Goal: Task Accomplishment & Management: Use online tool/utility

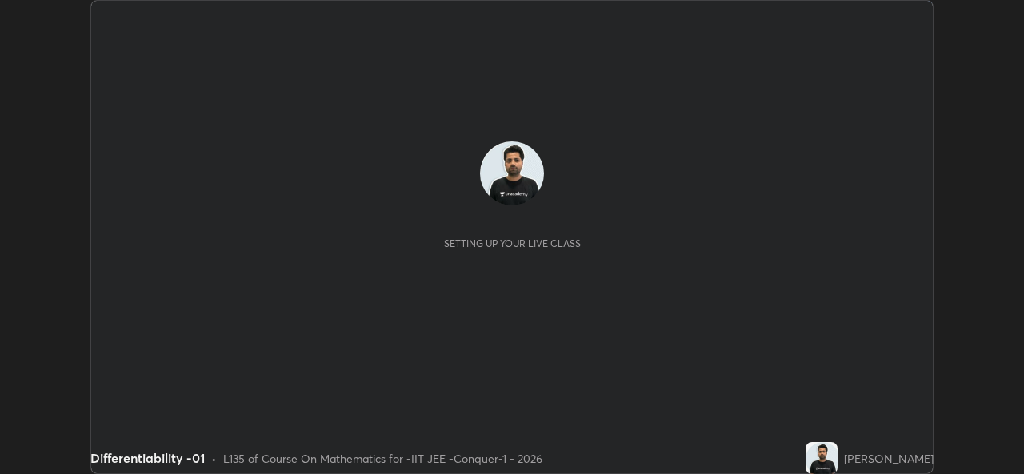
scroll to position [474, 1023]
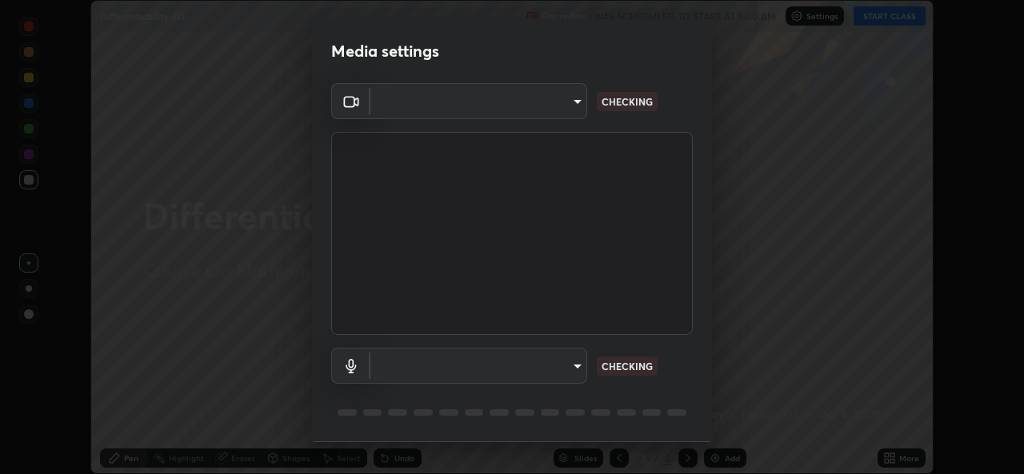
click at [551, 112] on body "Erase all Differentiability -01 Recording WAS SCHEDULED TO START AT 9:00 AM Set…" at bounding box center [512, 237] width 1024 height 474
click at [546, 109] on div at bounding box center [512, 237] width 1024 height 474
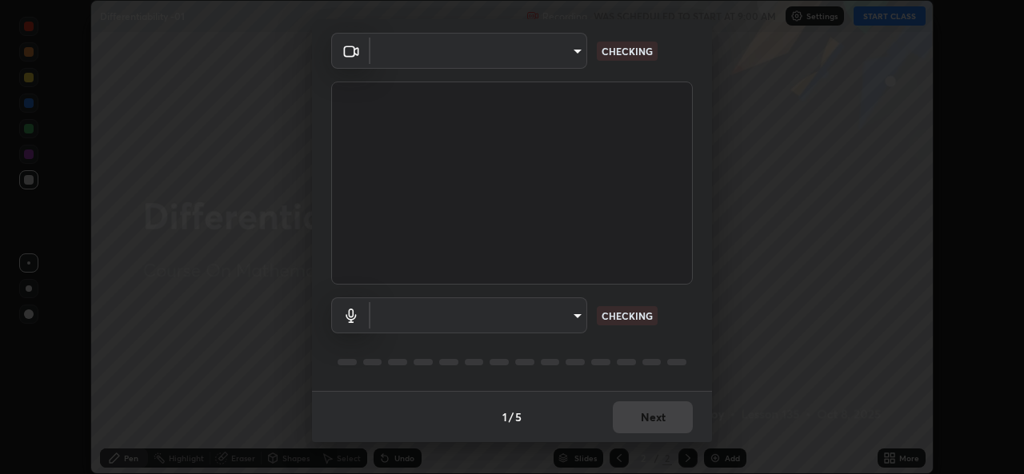
type input "162a4bef6d5de59660943d10e2777e2613c591b7fe343c7323db06c6e3c7e835"
type input "1d4febaa8ec43250a5abd803b4b9017d31c20cfa2482e27e93703920a67056a4"
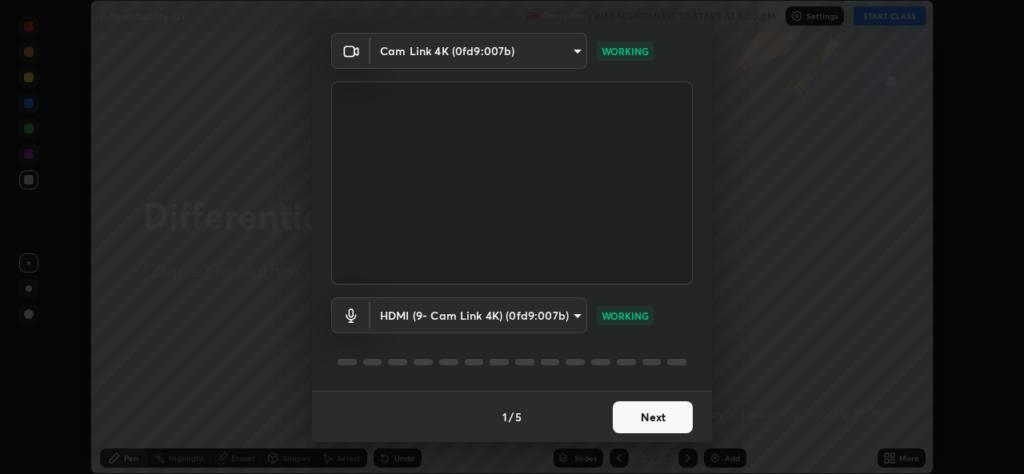
click at [646, 421] on button "Next" at bounding box center [653, 418] width 80 height 32
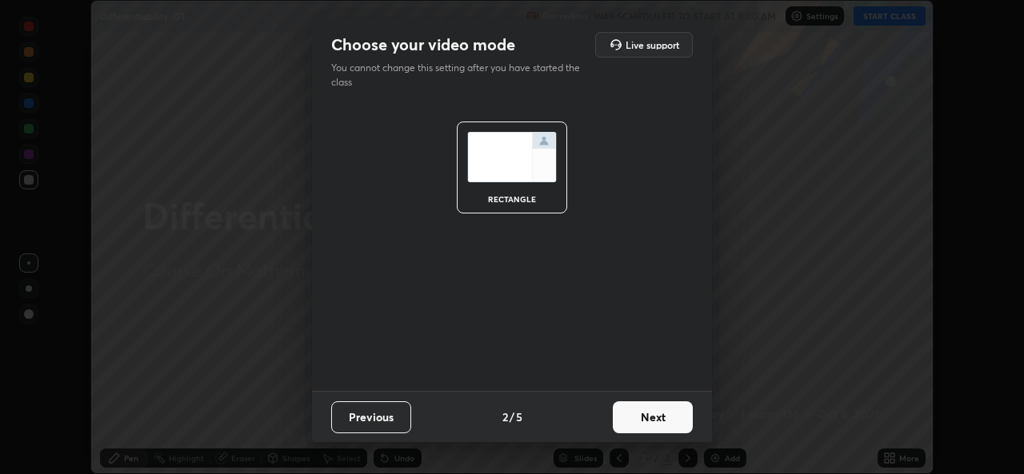
click at [655, 422] on button "Next" at bounding box center [653, 418] width 80 height 32
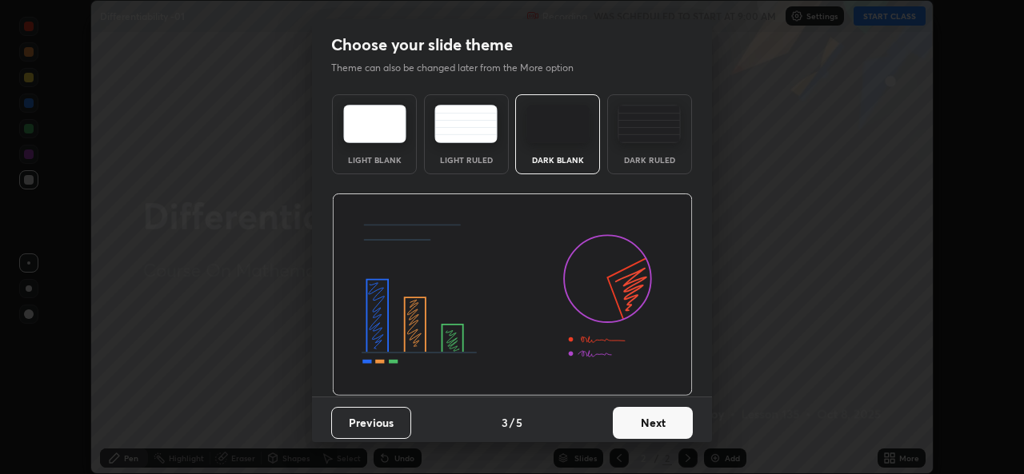
click at [664, 423] on button "Next" at bounding box center [653, 423] width 80 height 32
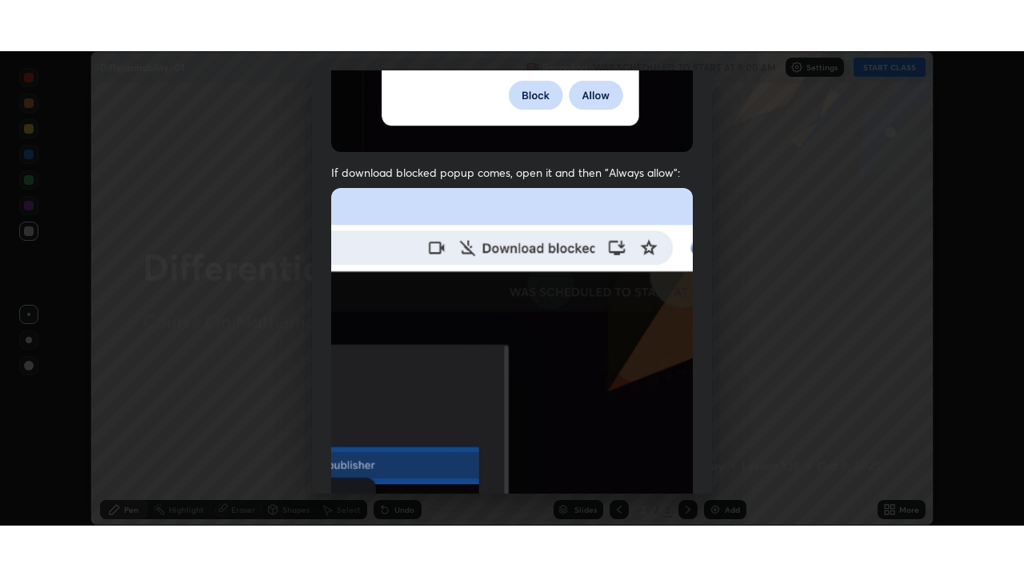
scroll to position [377, 0]
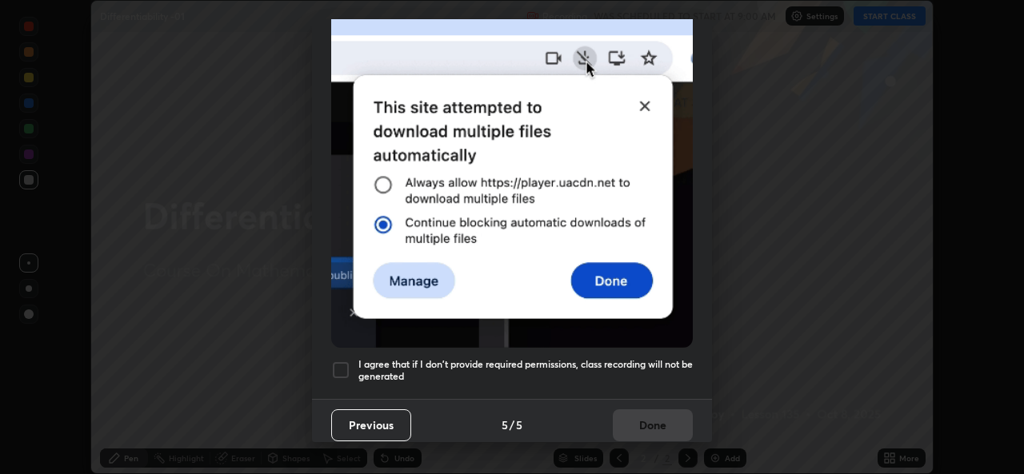
click at [342, 364] on div at bounding box center [340, 370] width 19 height 19
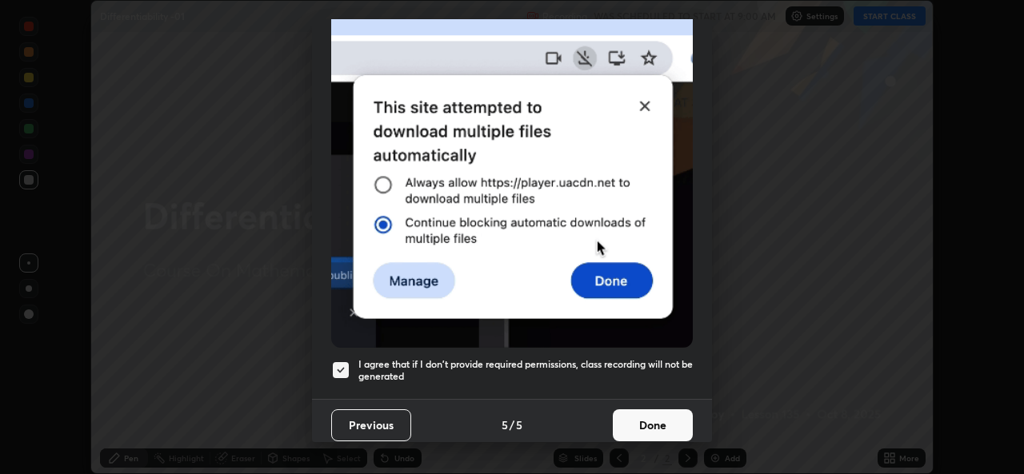
click at [647, 421] on button "Done" at bounding box center [653, 426] width 80 height 32
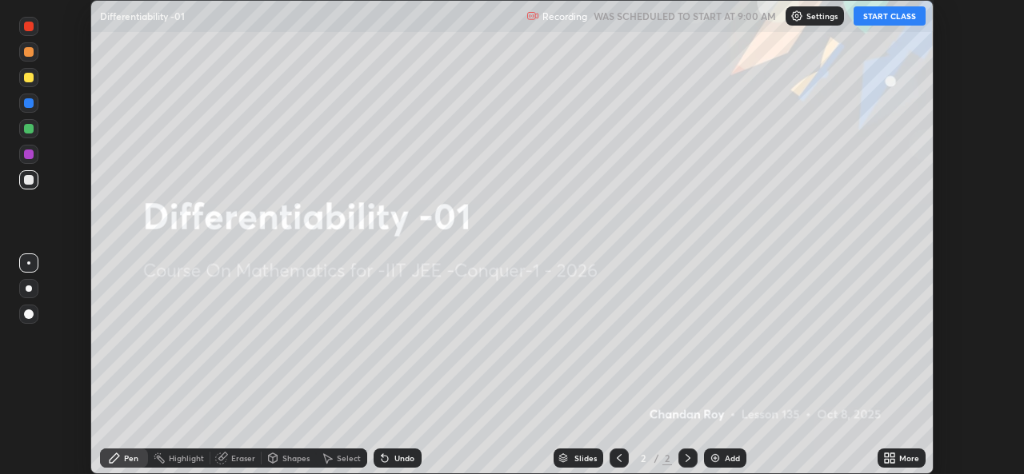
click at [885, 454] on icon at bounding box center [887, 456] width 4 height 4
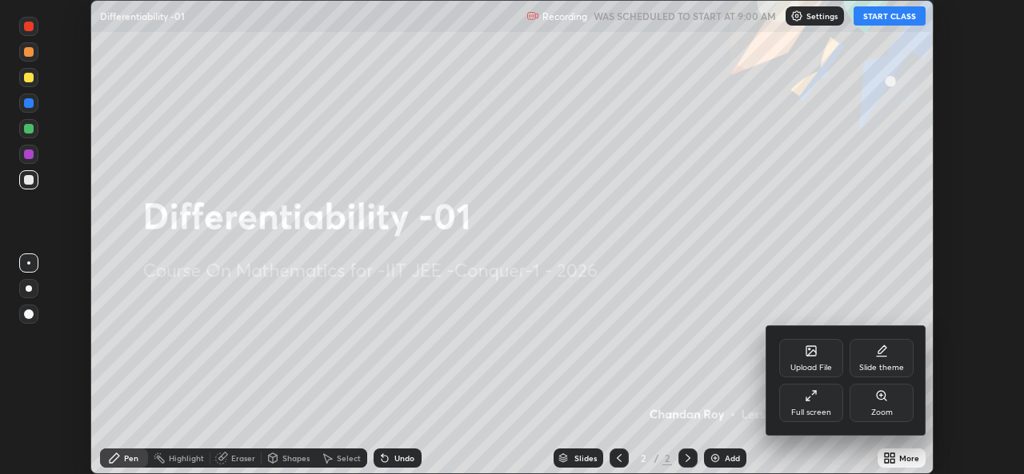
click at [826, 420] on div "Full screen" at bounding box center [811, 403] width 64 height 38
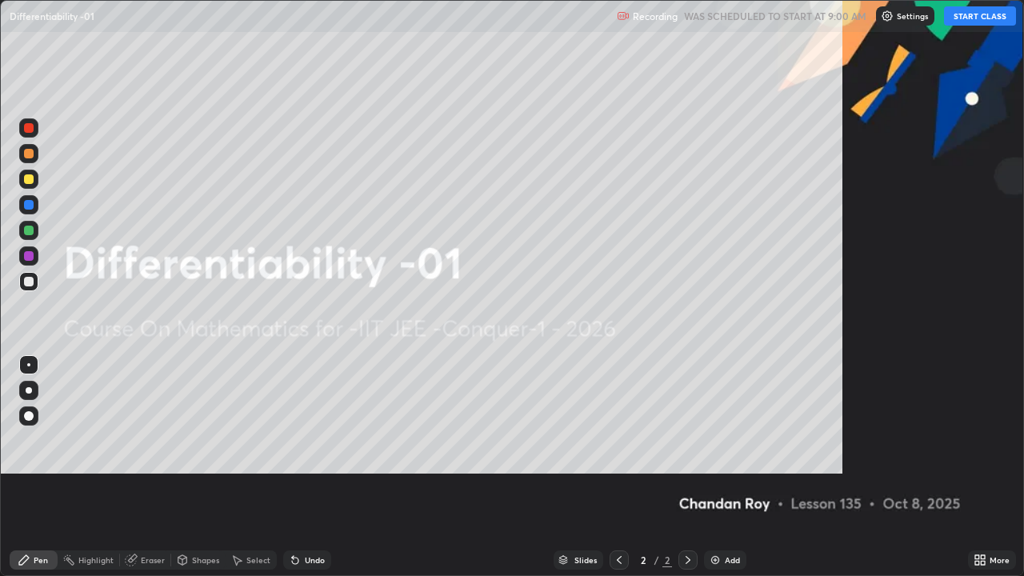
scroll to position [576, 1024]
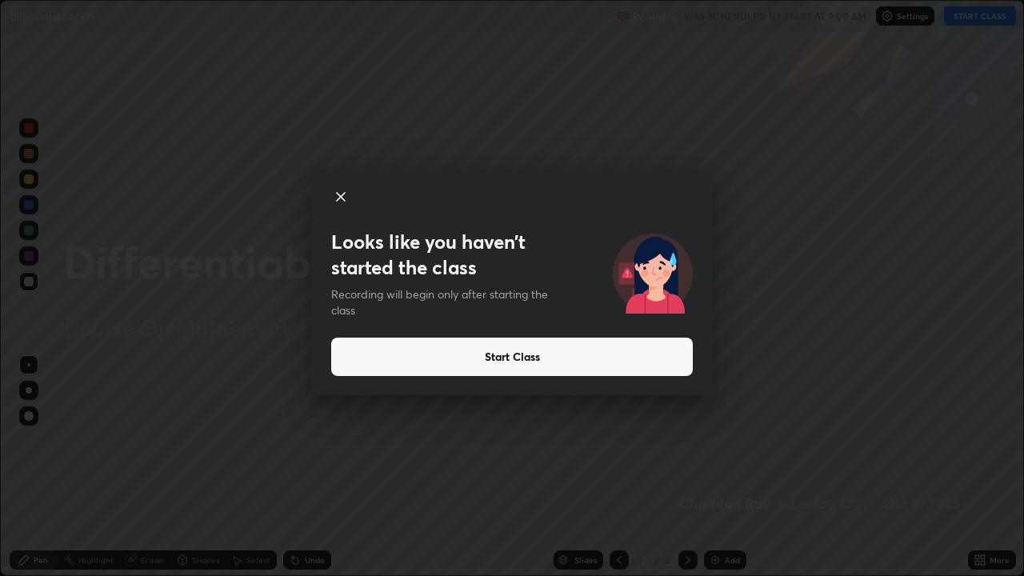
click at [506, 357] on button "Start Class" at bounding box center [512, 357] width 362 height 38
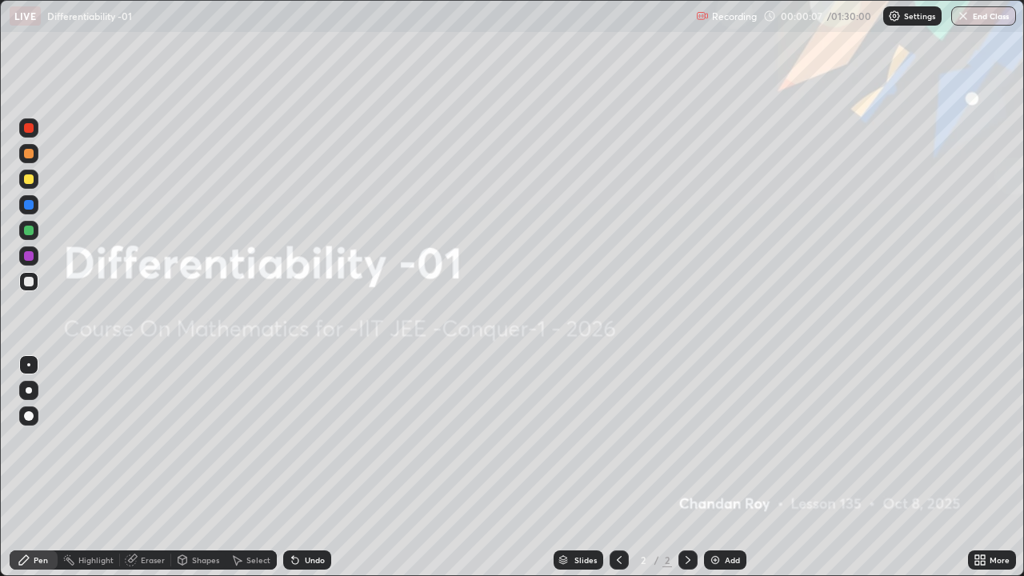
click at [981, 474] on icon at bounding box center [983, 563] width 4 height 4
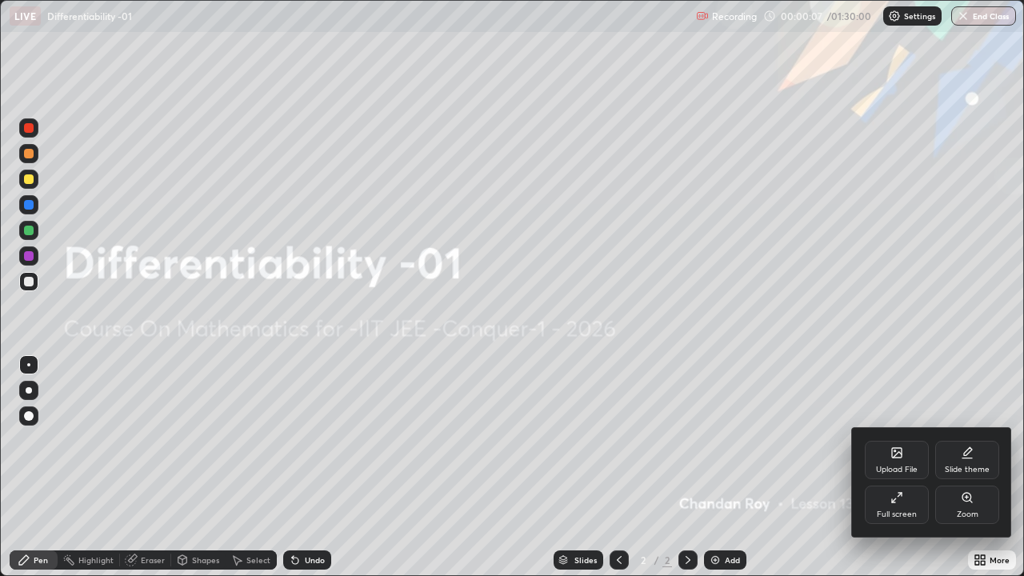
click at [896, 461] on div "Upload File" at bounding box center [897, 460] width 64 height 38
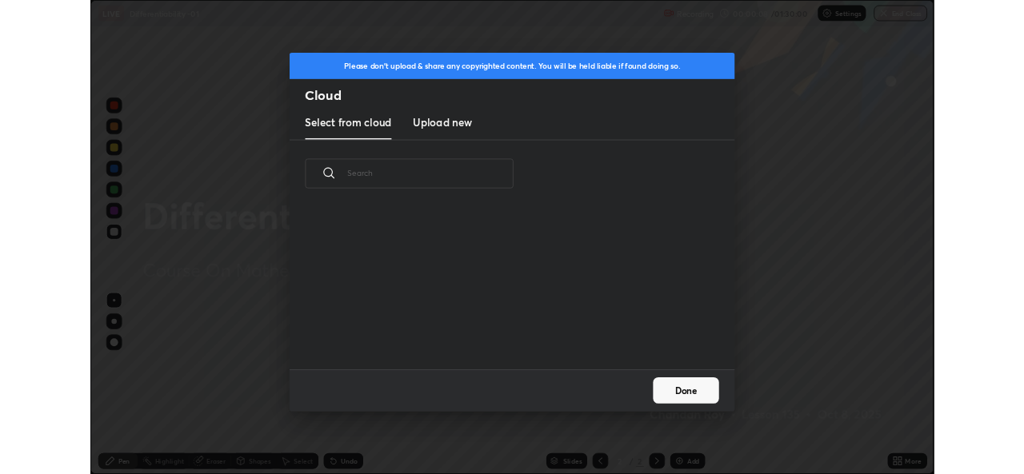
scroll to position [197, 514]
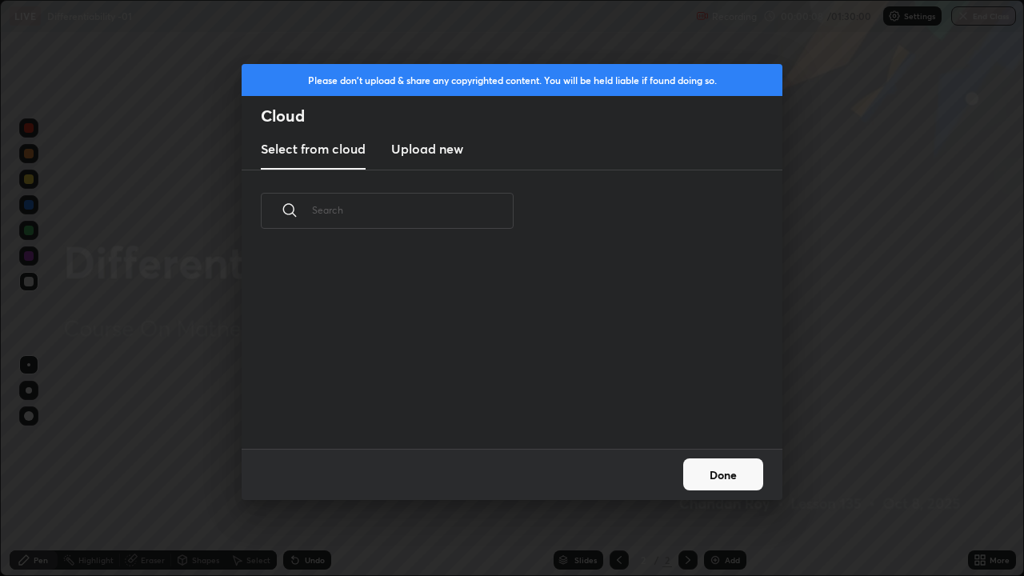
click at [446, 154] on h3 "Upload new" at bounding box center [427, 148] width 72 height 19
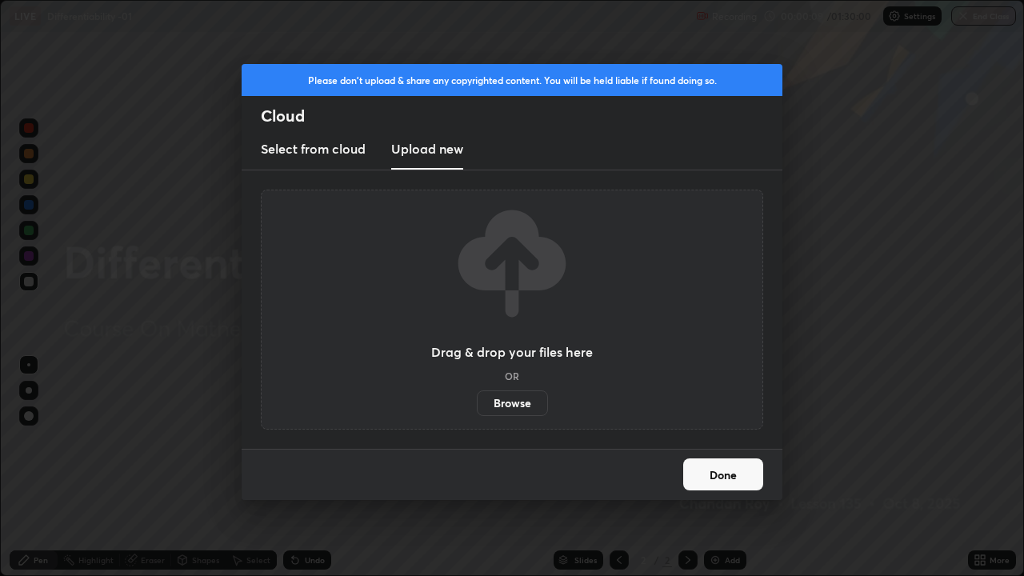
click at [514, 402] on label "Browse" at bounding box center [512, 403] width 71 height 26
click at [477, 402] on input "Browse" at bounding box center [477, 403] width 0 height 26
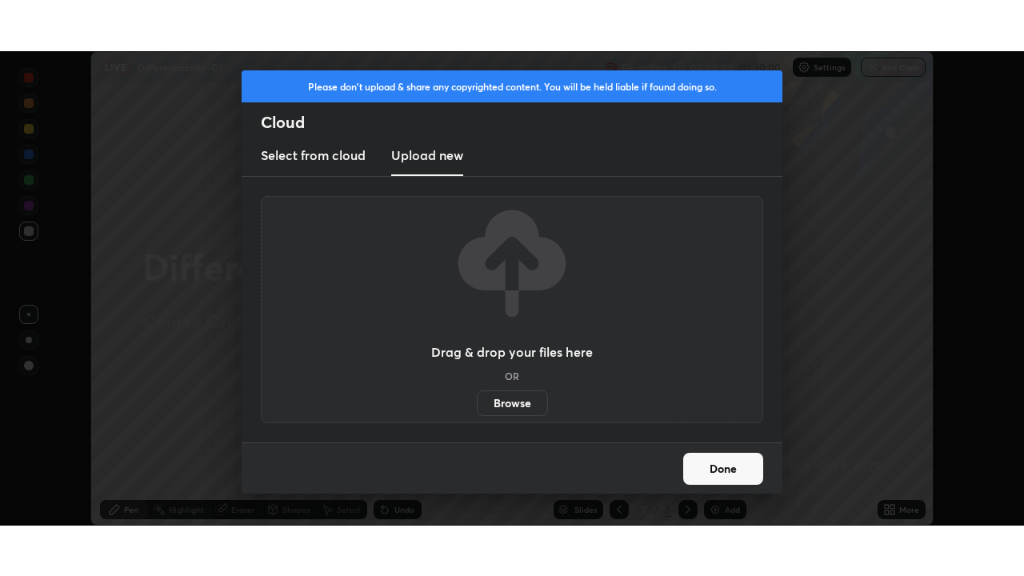
scroll to position [79527, 78977]
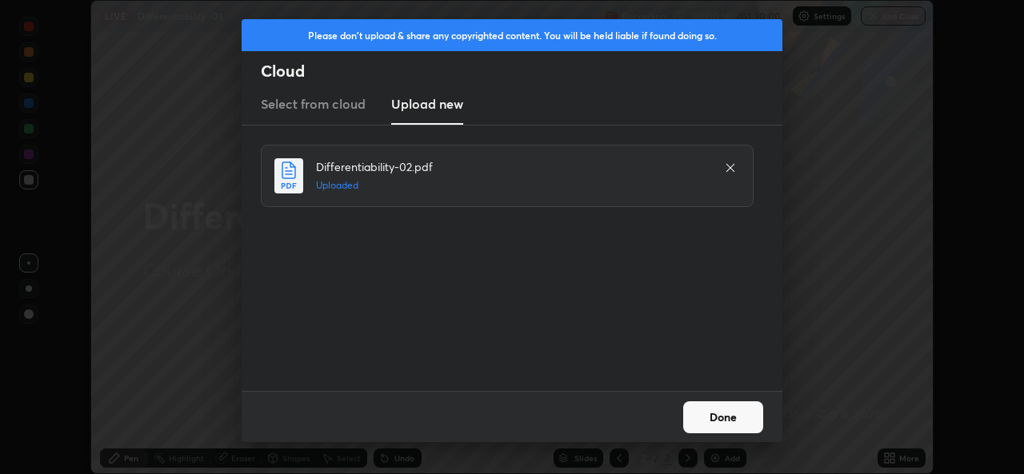
click at [738, 413] on button "Done" at bounding box center [723, 418] width 80 height 32
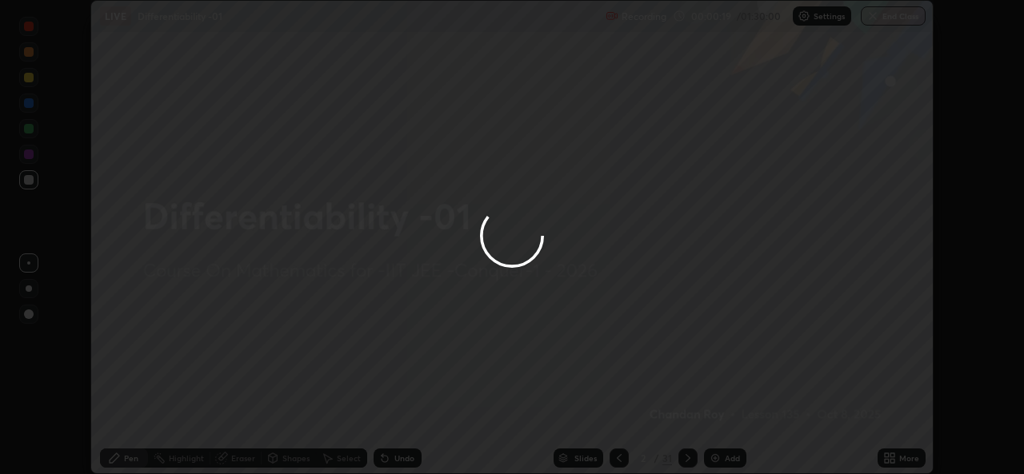
click at [886, 461] on icon at bounding box center [887, 461] width 4 height 4
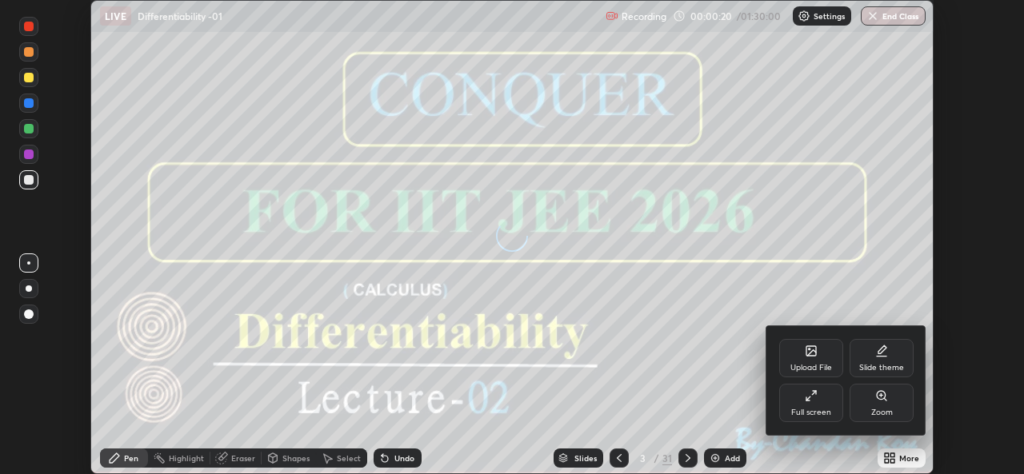
click at [814, 404] on div "Full screen" at bounding box center [811, 403] width 64 height 38
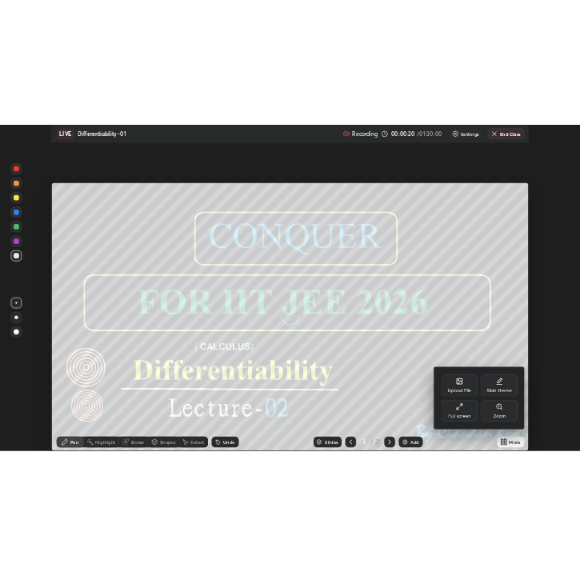
scroll to position [576, 1024]
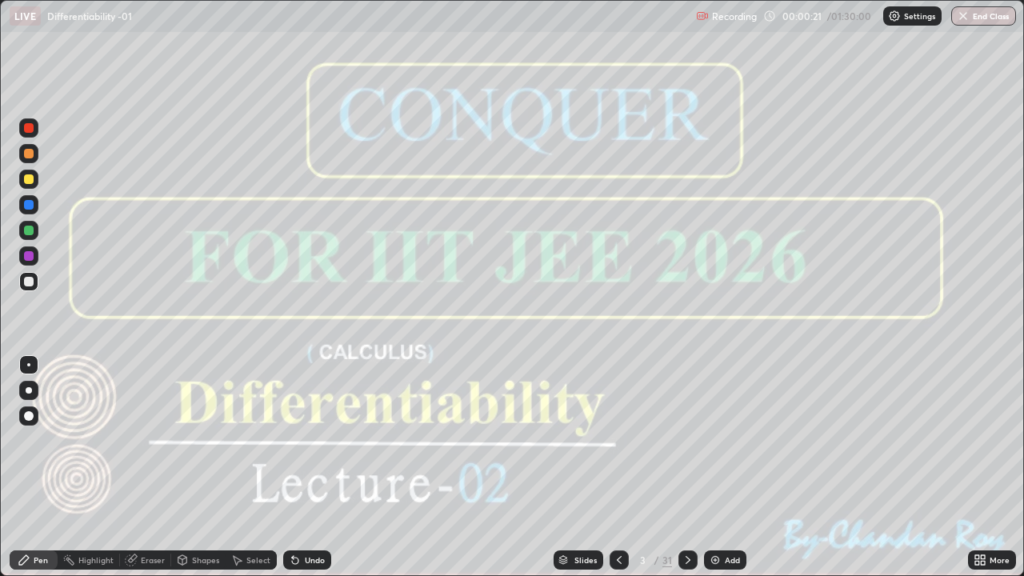
click at [686, 474] on icon at bounding box center [688, 560] width 13 height 13
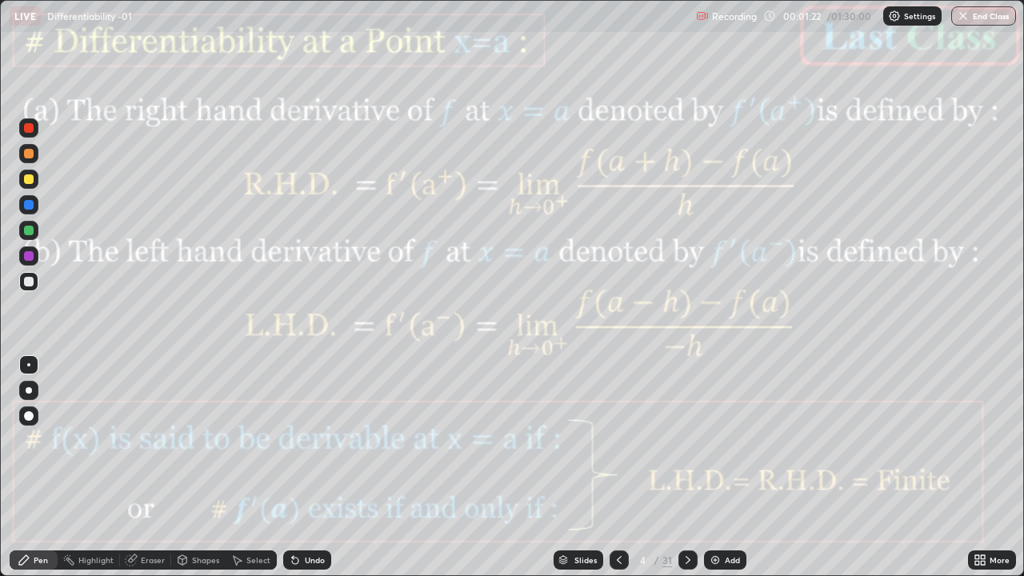
click at [686, 474] on icon at bounding box center [688, 560] width 5 height 8
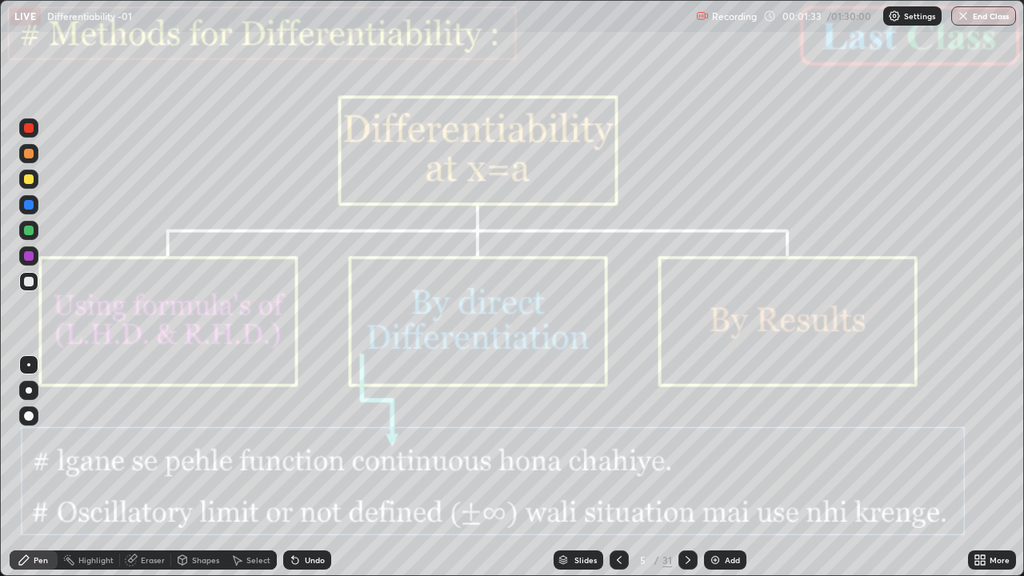
click at [686, 474] on icon at bounding box center [688, 560] width 13 height 13
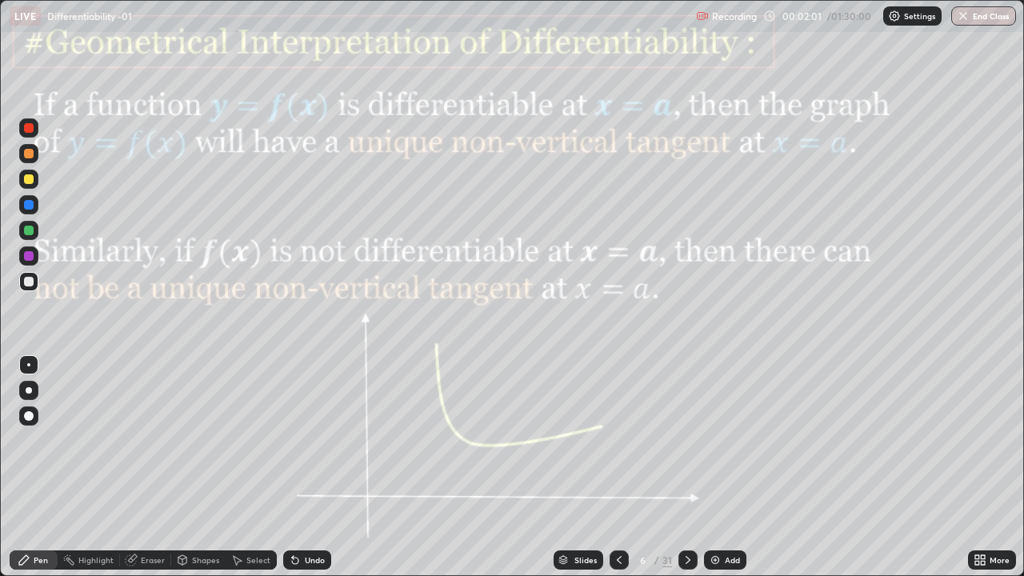
click at [198, 474] on div "Shapes" at bounding box center [205, 560] width 27 height 8
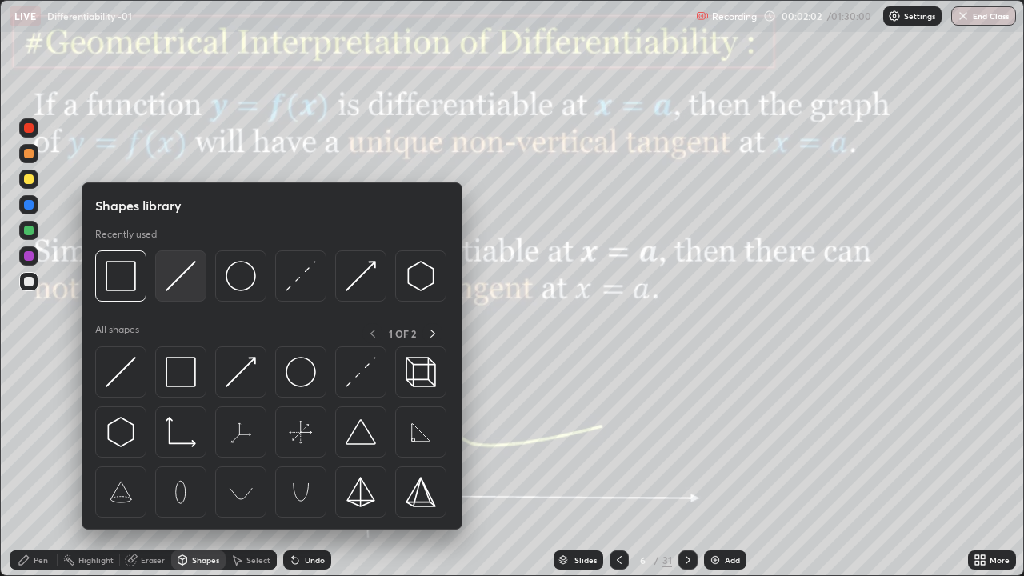
click at [175, 282] on img at bounding box center [181, 276] width 30 height 30
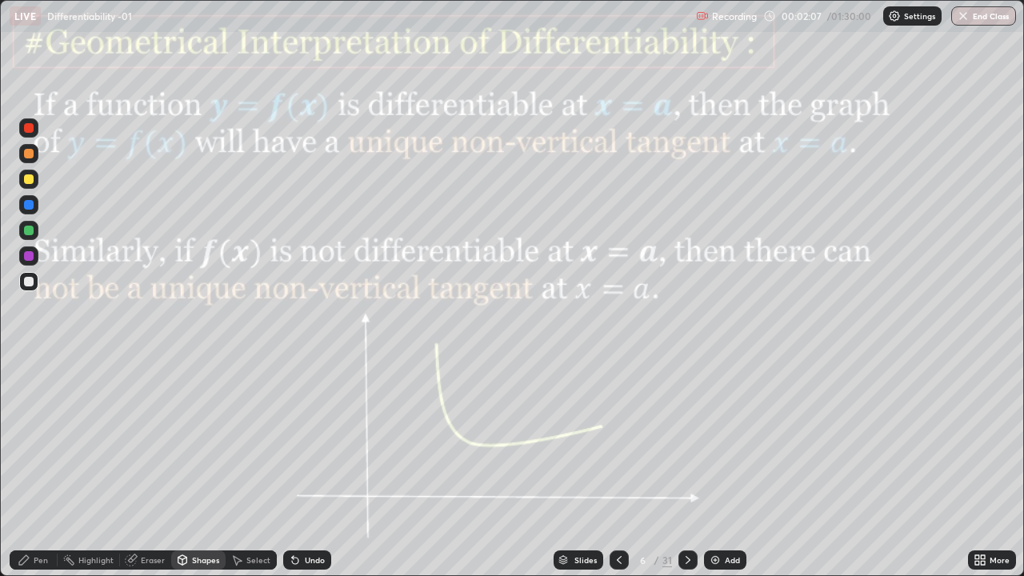
click at [27, 474] on icon at bounding box center [24, 560] width 13 height 13
click at [29, 254] on div at bounding box center [29, 256] width 10 height 10
click at [202, 474] on div "Shapes" at bounding box center [205, 560] width 27 height 8
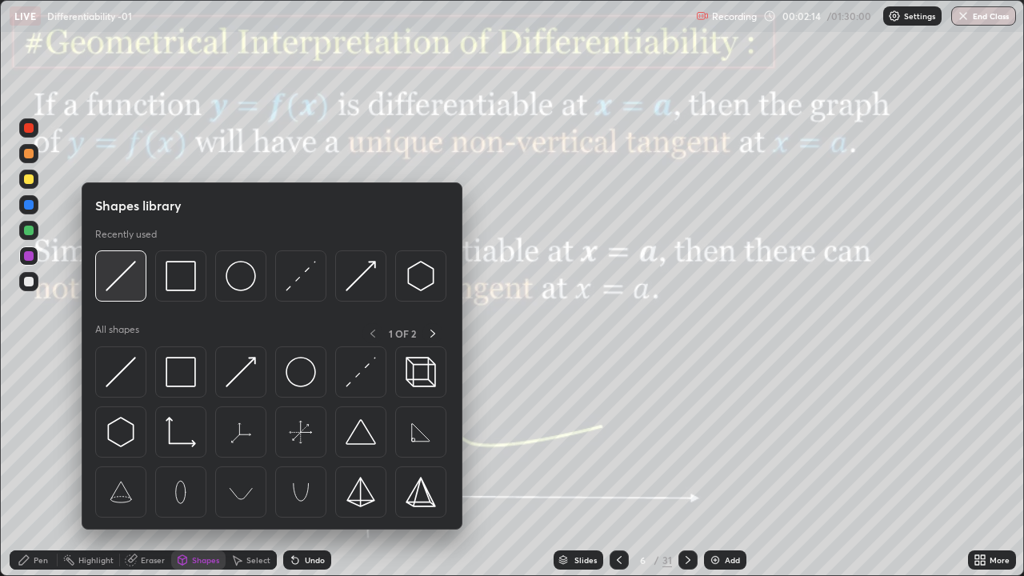
click at [122, 283] on img at bounding box center [121, 276] width 30 height 30
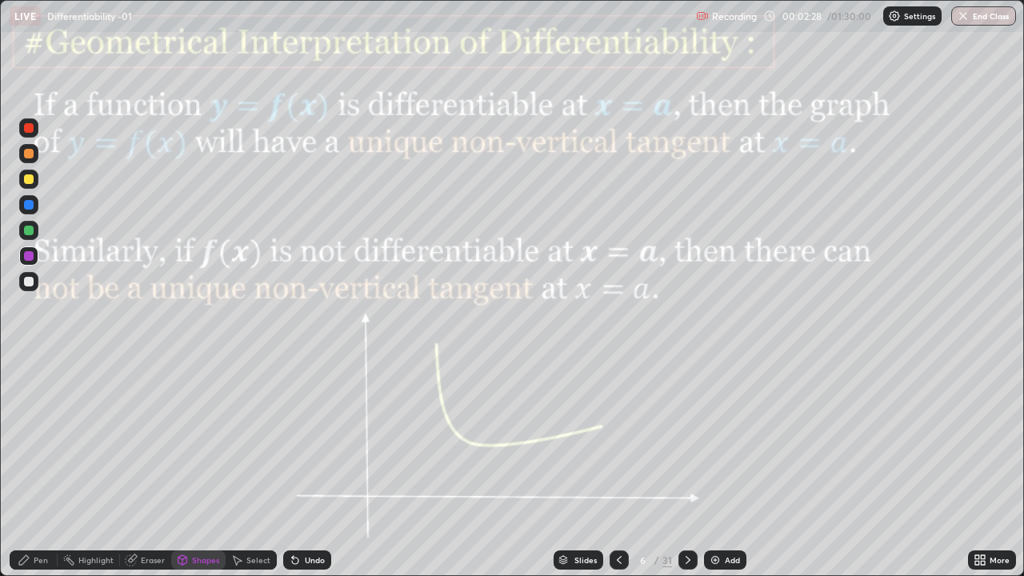
click at [686, 474] on icon at bounding box center [688, 560] width 13 height 13
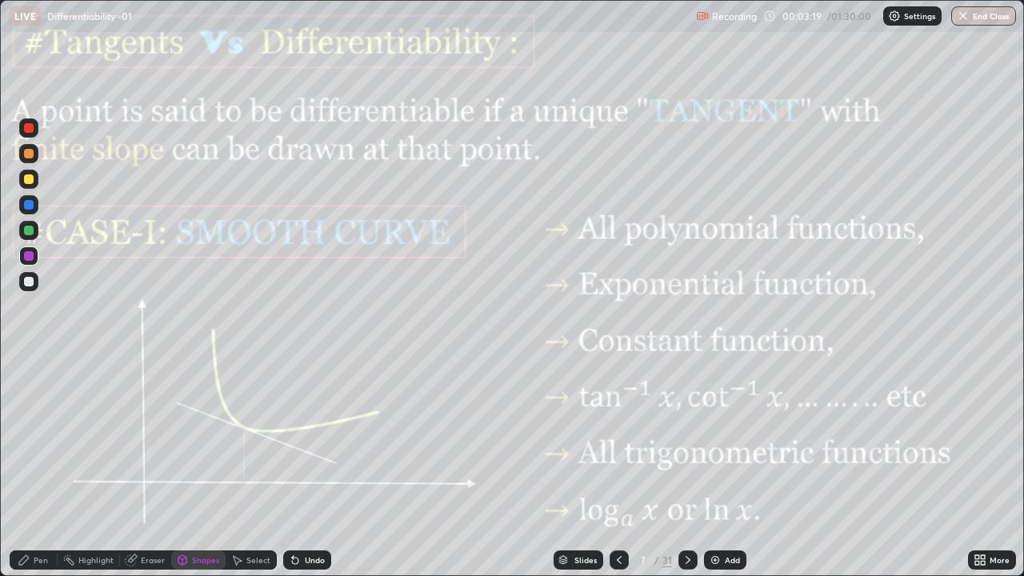
click at [30, 256] on div at bounding box center [29, 256] width 10 height 10
click at [293, 474] on icon at bounding box center [295, 561] width 6 height 6
click at [50, 474] on div "Pen" at bounding box center [34, 559] width 48 height 19
click at [686, 474] on icon at bounding box center [688, 560] width 13 height 13
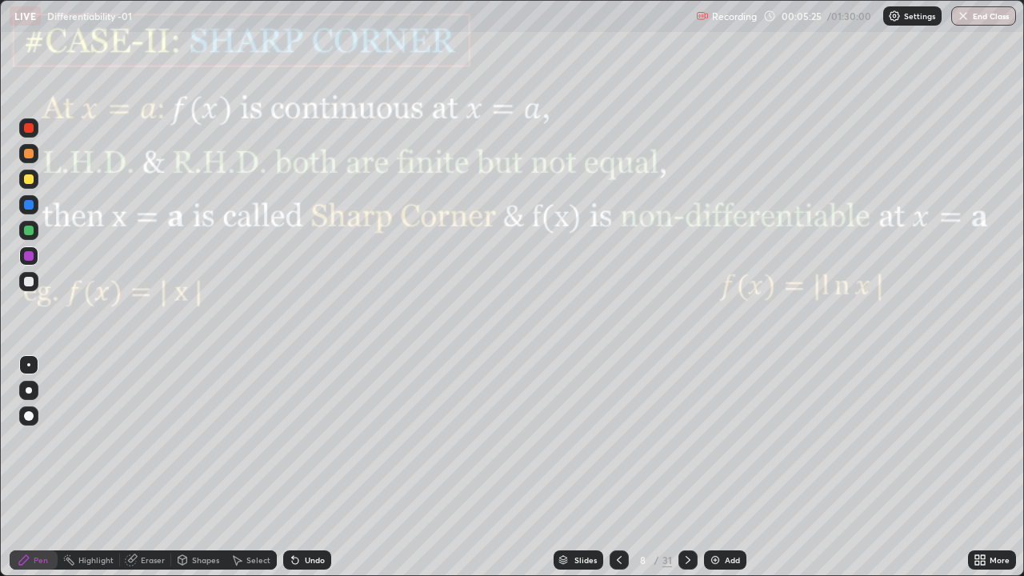
click at [202, 474] on div "Shapes" at bounding box center [205, 560] width 27 height 8
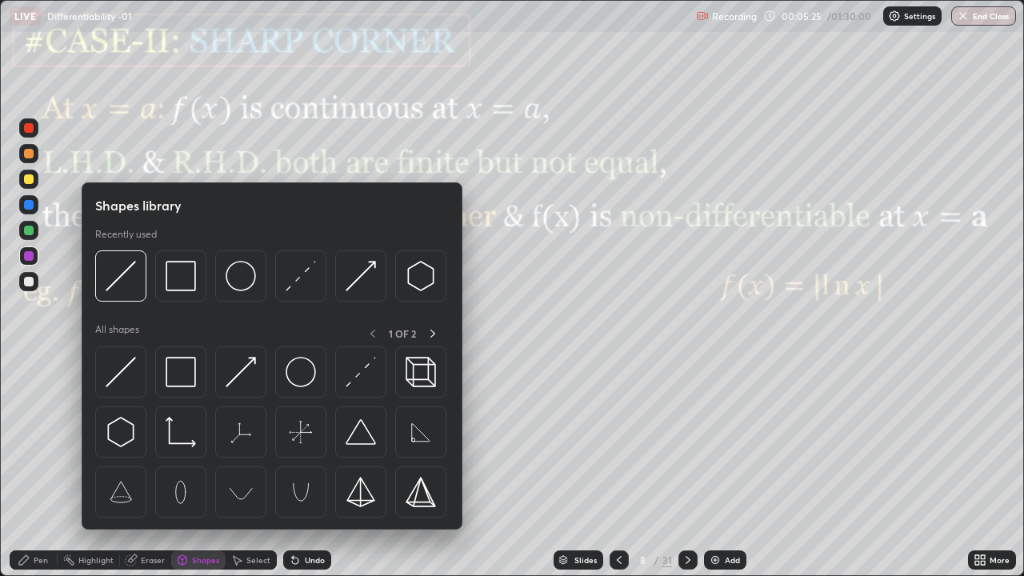
click at [133, 278] on img at bounding box center [121, 276] width 30 height 30
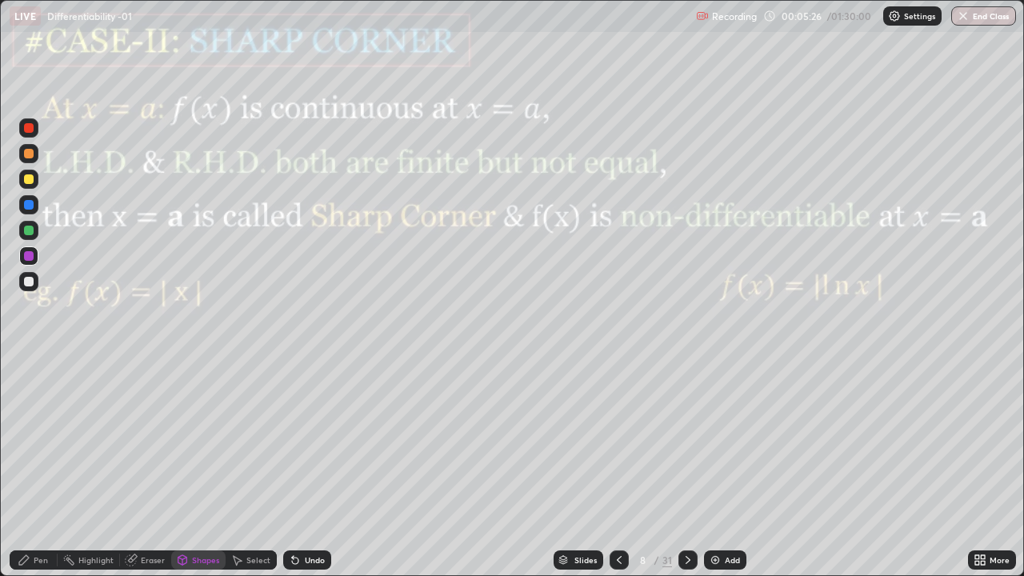
click at [30, 282] on div at bounding box center [29, 282] width 10 height 10
click at [209, 474] on div "Shapes" at bounding box center [205, 560] width 27 height 8
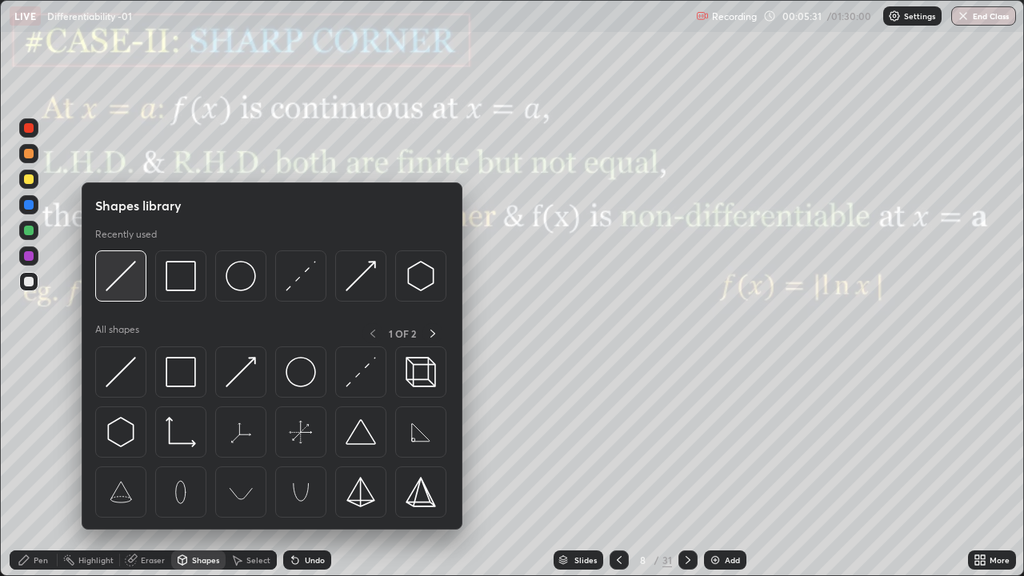
click at [125, 277] on img at bounding box center [121, 276] width 30 height 30
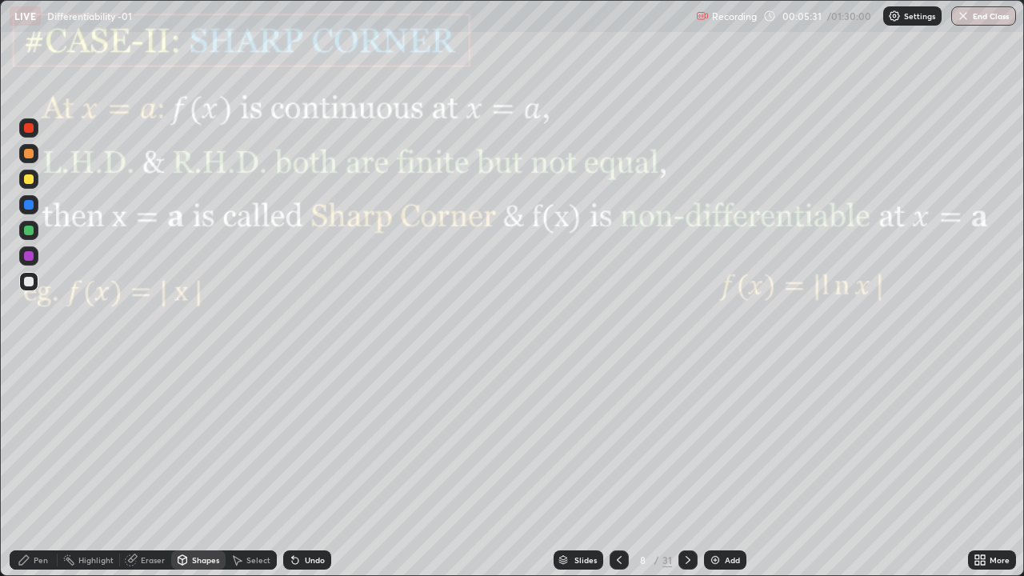
click at [30, 257] on div at bounding box center [29, 256] width 10 height 10
click at [44, 474] on div "Pen" at bounding box center [41, 560] width 14 height 8
click at [30, 238] on div at bounding box center [28, 230] width 19 height 19
click at [206, 474] on div "Shapes" at bounding box center [205, 560] width 27 height 8
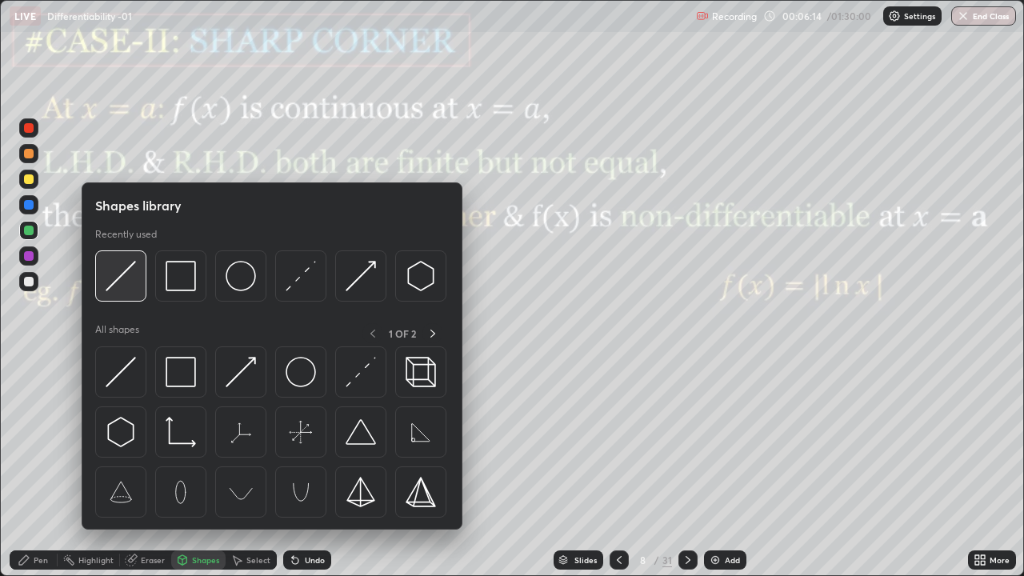
click at [130, 288] on img at bounding box center [121, 276] width 30 height 30
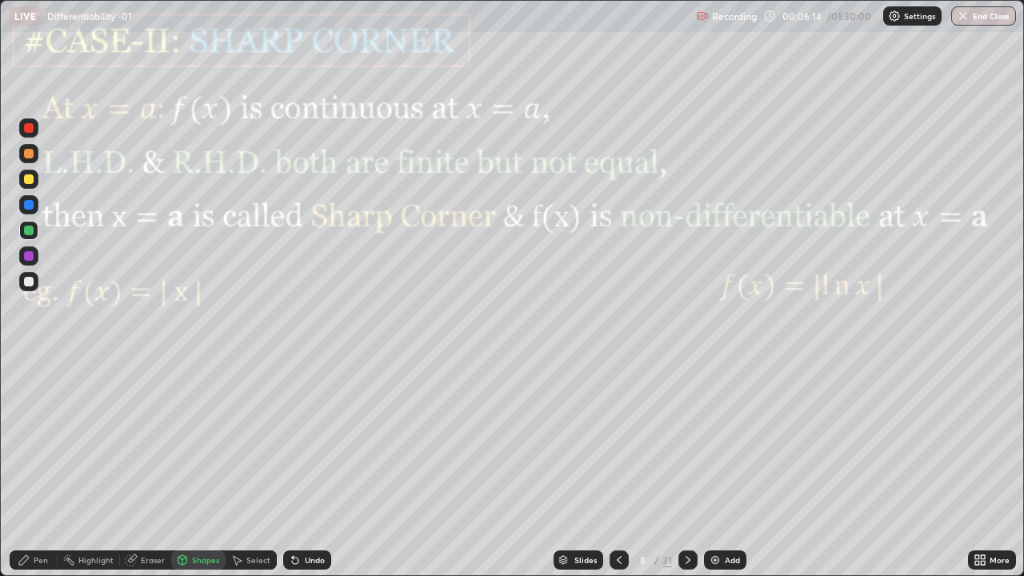
click at [30, 282] on div at bounding box center [29, 282] width 10 height 10
click at [35, 474] on div "Pen" at bounding box center [41, 560] width 14 height 8
click at [30, 259] on div at bounding box center [29, 256] width 10 height 10
click at [686, 474] on icon at bounding box center [688, 560] width 13 height 13
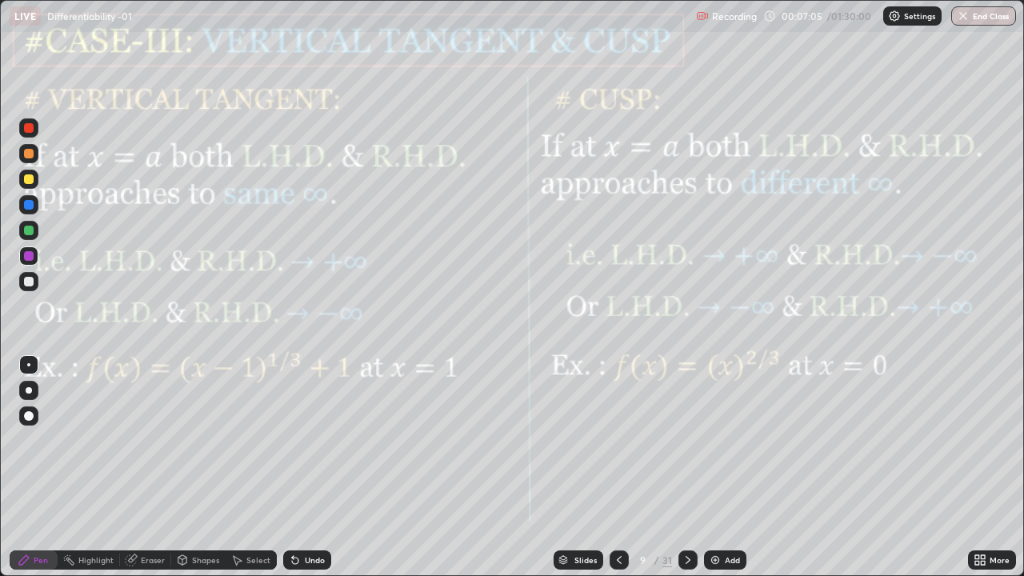
click at [618, 474] on icon at bounding box center [619, 560] width 13 height 13
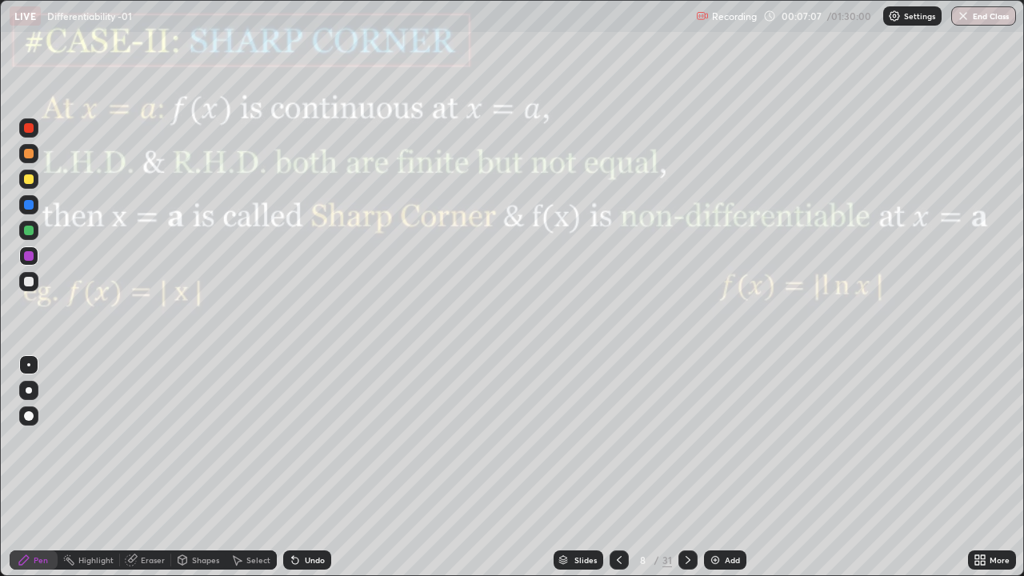
click at [30, 260] on div at bounding box center [29, 256] width 10 height 10
click at [687, 474] on icon at bounding box center [688, 560] width 13 height 13
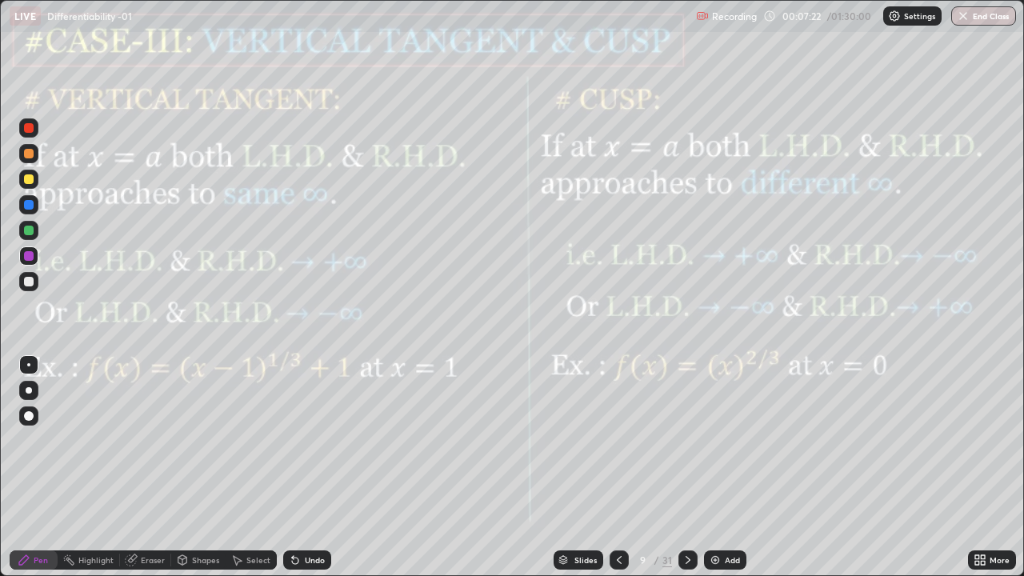
click at [31, 256] on div at bounding box center [29, 256] width 10 height 10
click at [29, 260] on div at bounding box center [29, 256] width 10 height 10
click at [29, 231] on div at bounding box center [29, 231] width 10 height 10
click at [30, 258] on div at bounding box center [29, 256] width 10 height 10
click at [27, 230] on div at bounding box center [29, 231] width 10 height 10
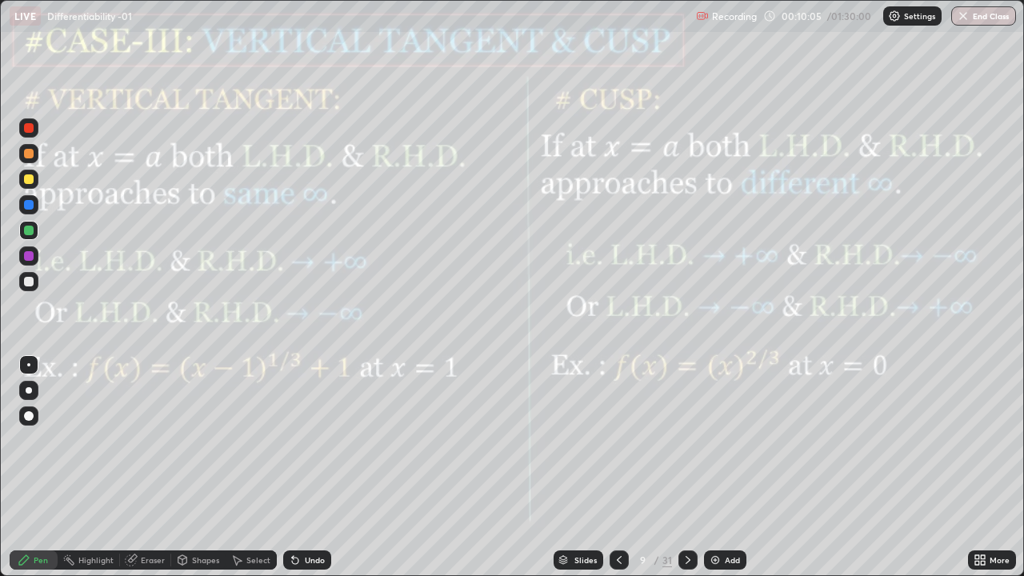
click at [29, 257] on div at bounding box center [29, 256] width 10 height 10
click at [26, 207] on div at bounding box center [29, 205] width 10 height 10
click at [306, 474] on div "Undo" at bounding box center [307, 559] width 48 height 19
click at [29, 158] on div at bounding box center [29, 154] width 10 height 10
click at [210, 474] on div "Shapes" at bounding box center [205, 560] width 27 height 8
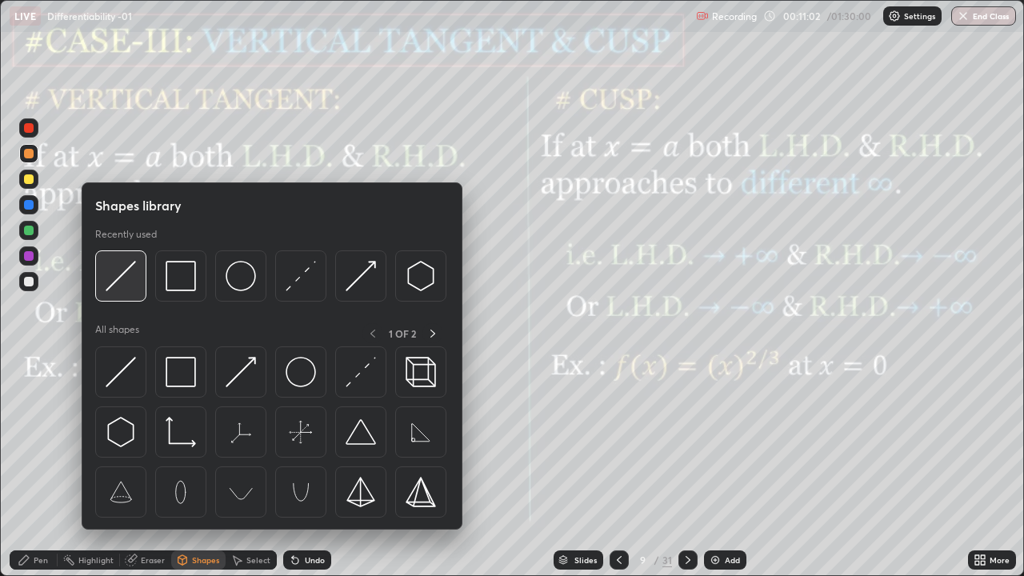
click at [120, 276] on img at bounding box center [121, 276] width 30 height 30
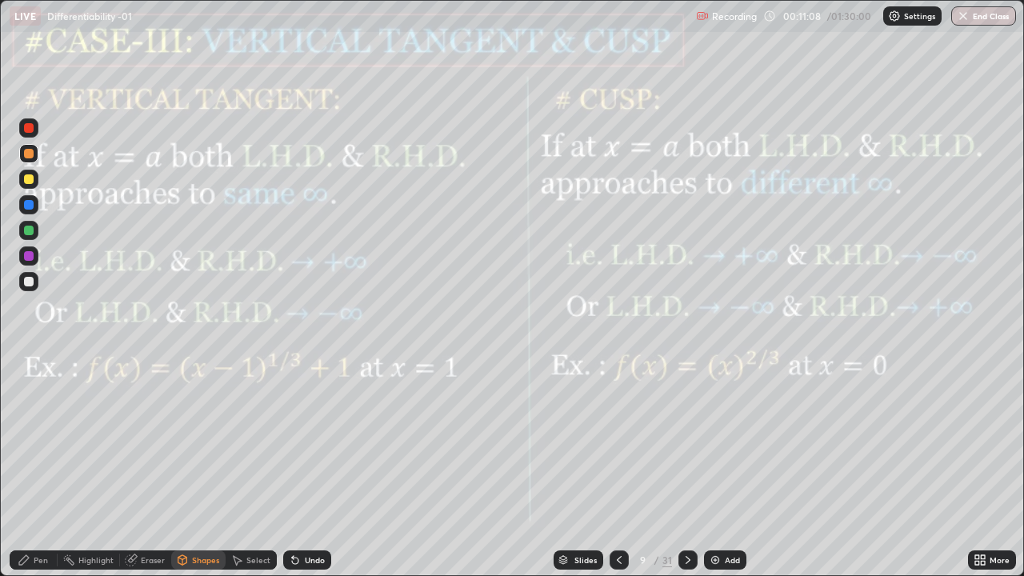
click at [27, 474] on icon at bounding box center [24, 560] width 13 height 13
click at [26, 155] on div at bounding box center [29, 154] width 10 height 10
click at [32, 157] on div at bounding box center [29, 154] width 10 height 10
click at [30, 282] on div at bounding box center [29, 282] width 10 height 10
click at [30, 155] on div at bounding box center [29, 154] width 10 height 10
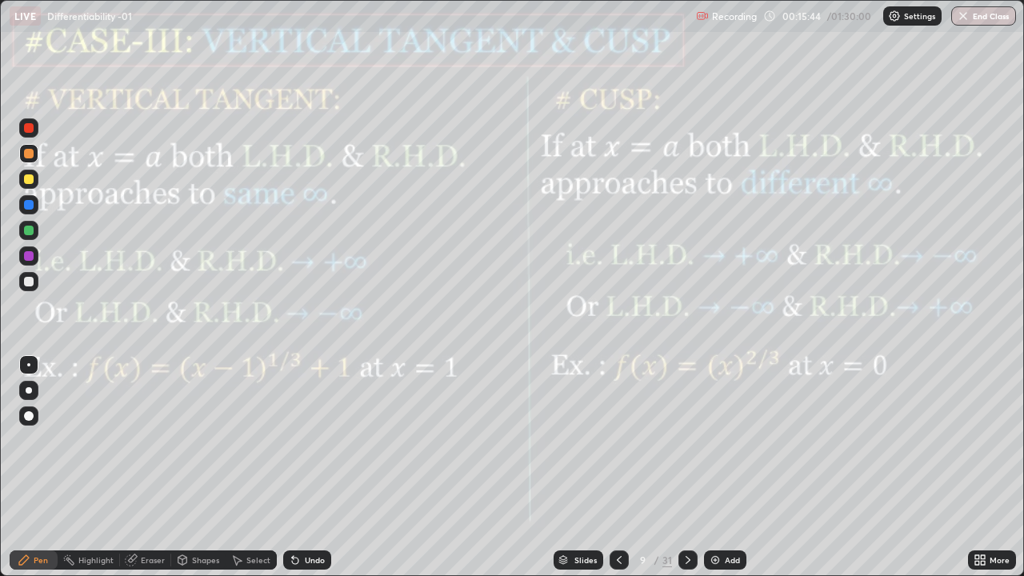
click at [686, 474] on icon at bounding box center [688, 560] width 13 height 13
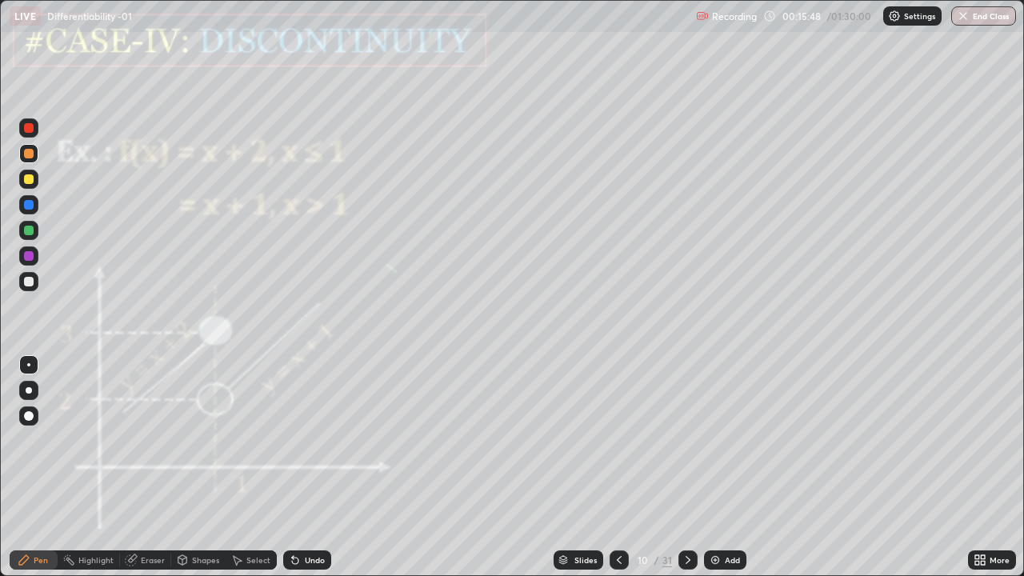
click at [29, 258] on div at bounding box center [29, 256] width 10 height 10
click at [686, 474] on icon at bounding box center [688, 560] width 13 height 13
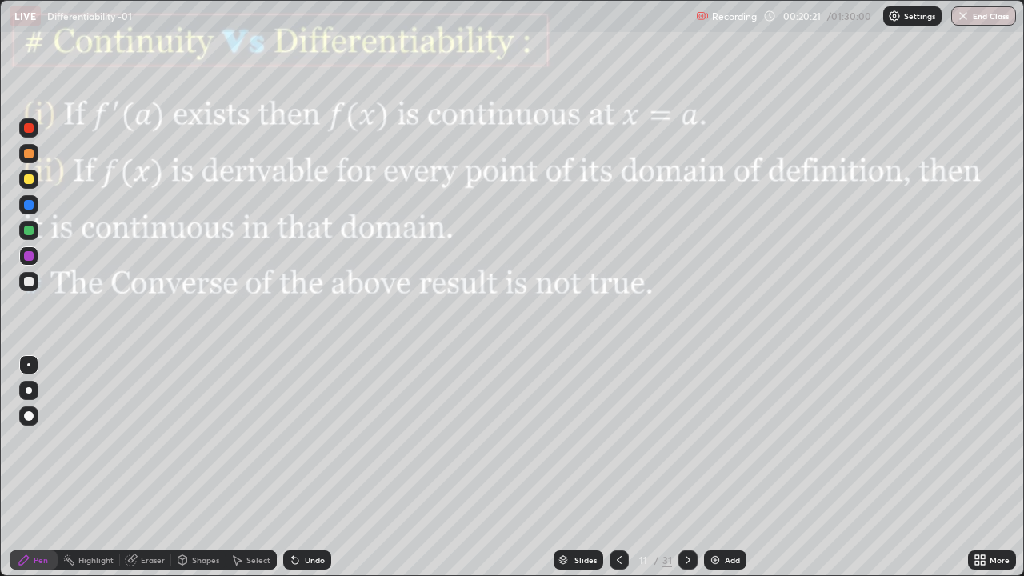
click at [693, 474] on div at bounding box center [687, 559] width 19 height 19
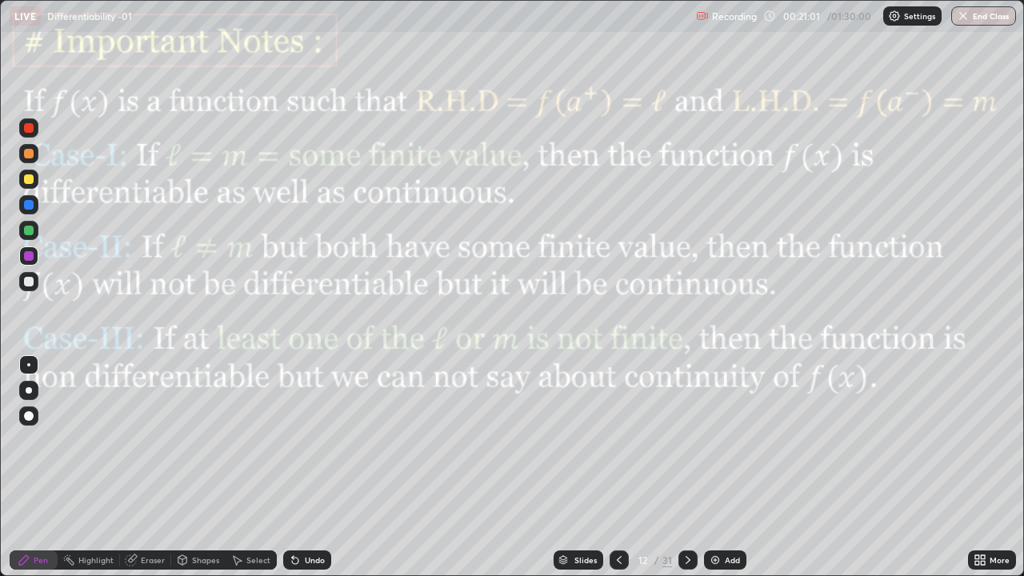
click at [32, 157] on div at bounding box center [29, 154] width 10 height 10
click at [686, 474] on icon at bounding box center [688, 560] width 13 height 13
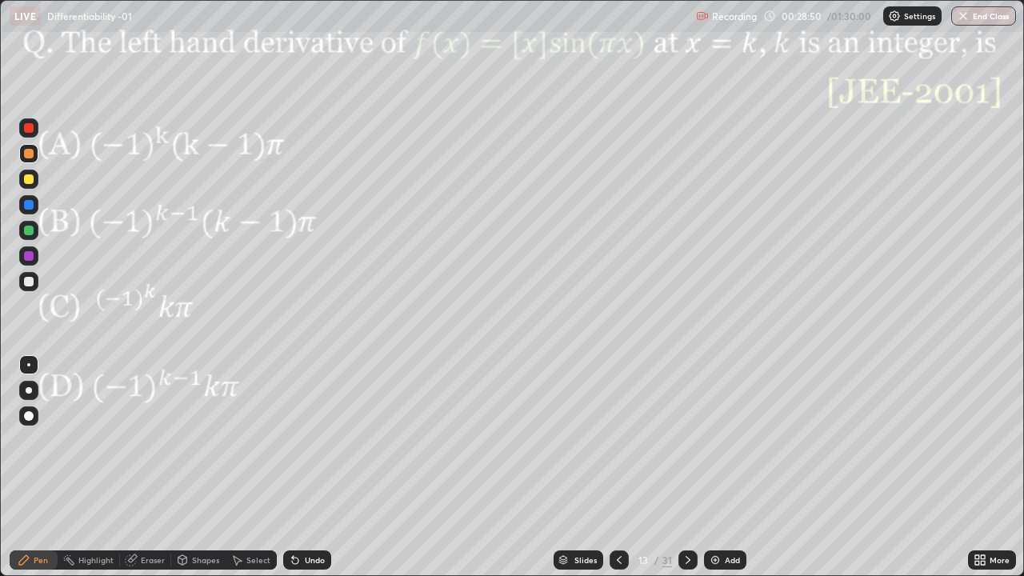
click at [33, 256] on div at bounding box center [29, 256] width 10 height 10
click at [28, 233] on div at bounding box center [29, 231] width 10 height 10
click at [38, 231] on div at bounding box center [28, 230] width 19 height 19
click at [305, 474] on div "Undo" at bounding box center [315, 560] width 20 height 8
click at [295, 474] on icon at bounding box center [295, 560] width 13 height 13
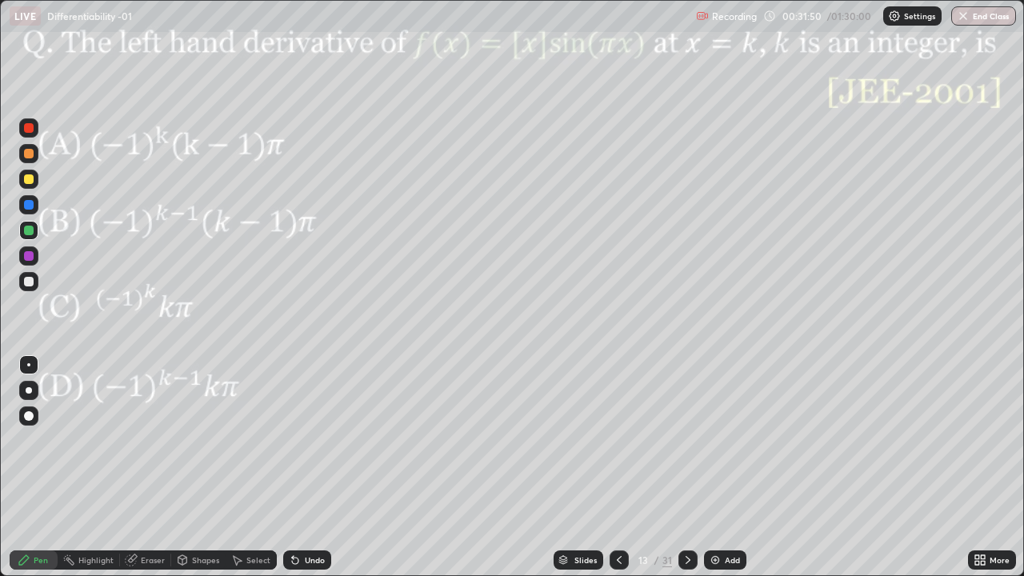
click at [34, 256] on div at bounding box center [28, 255] width 19 height 19
click at [30, 205] on div at bounding box center [29, 205] width 10 height 10
click at [686, 474] on icon at bounding box center [688, 560] width 13 height 13
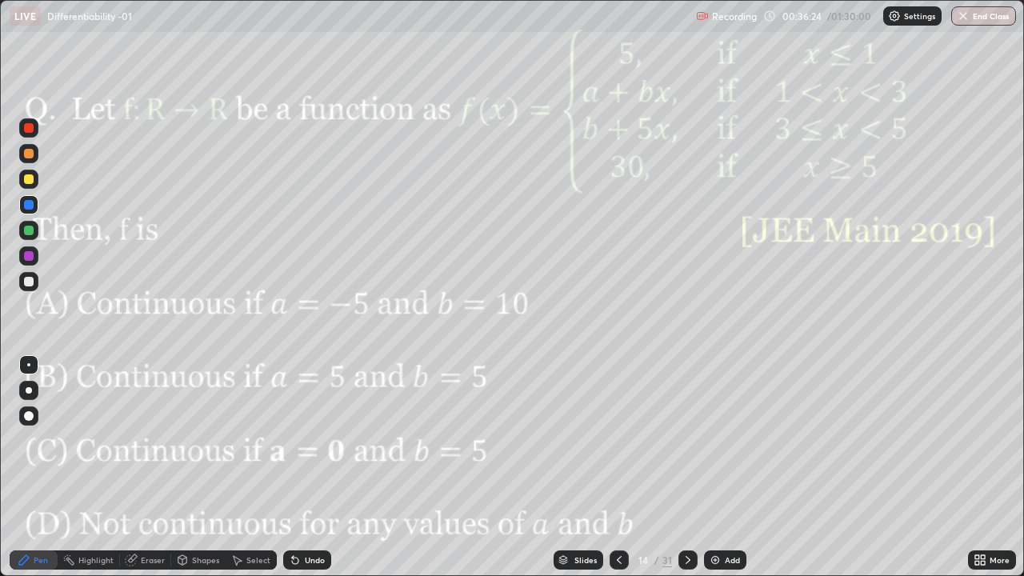
click at [686, 474] on icon at bounding box center [688, 560] width 13 height 13
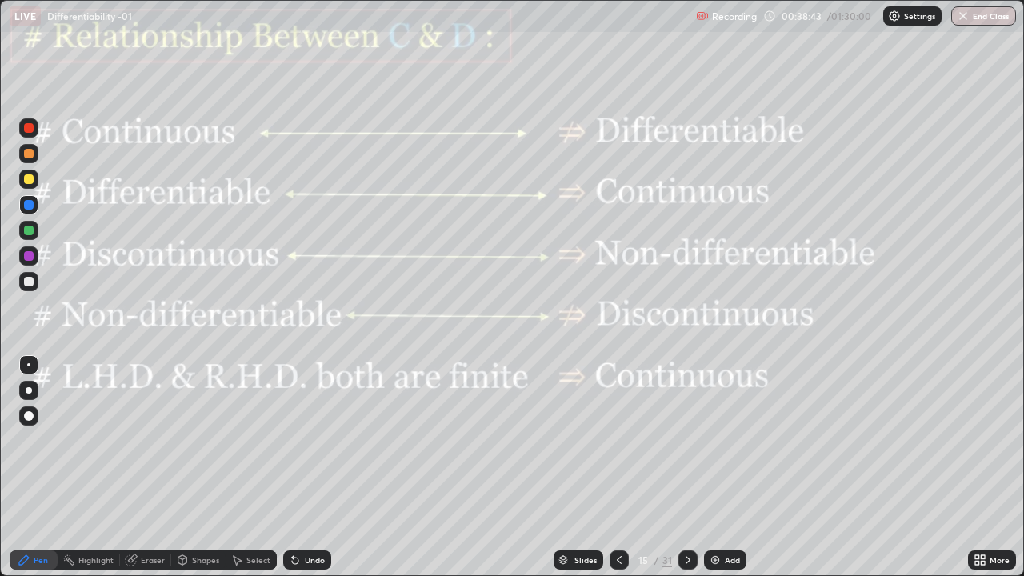
click at [688, 474] on icon at bounding box center [688, 560] width 13 height 13
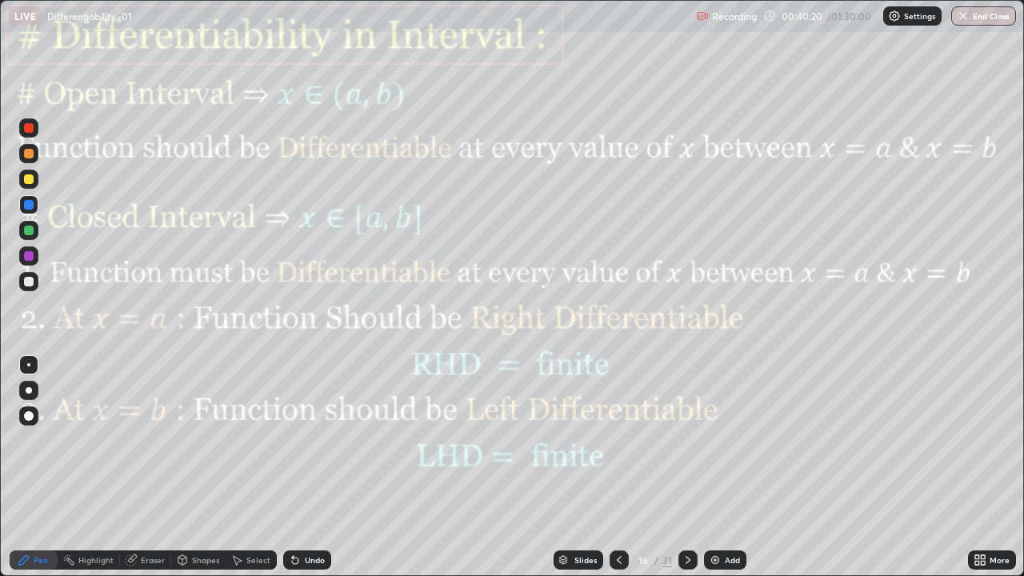
click at [686, 474] on icon at bounding box center [688, 560] width 13 height 13
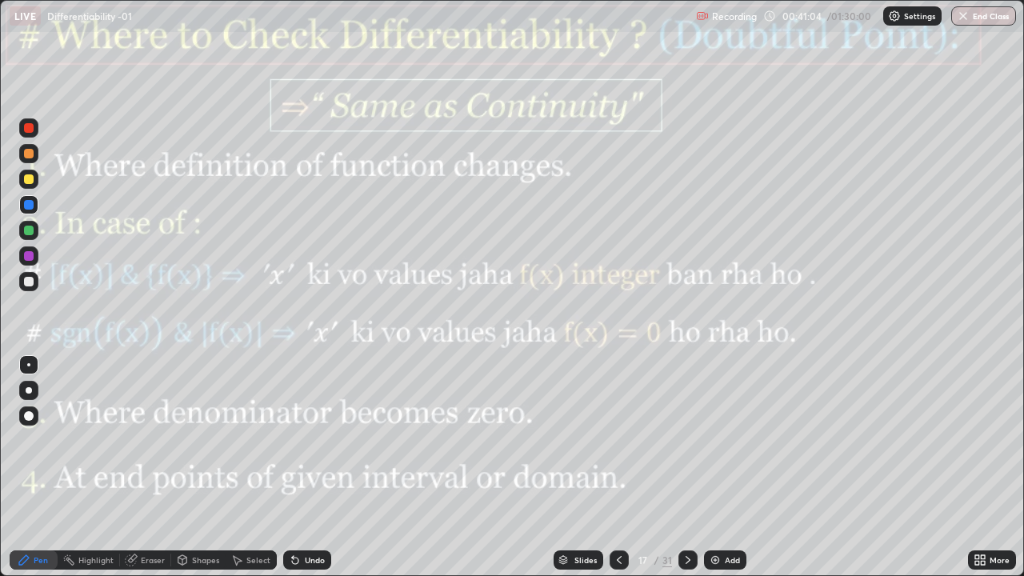
click at [692, 474] on icon at bounding box center [688, 560] width 13 height 13
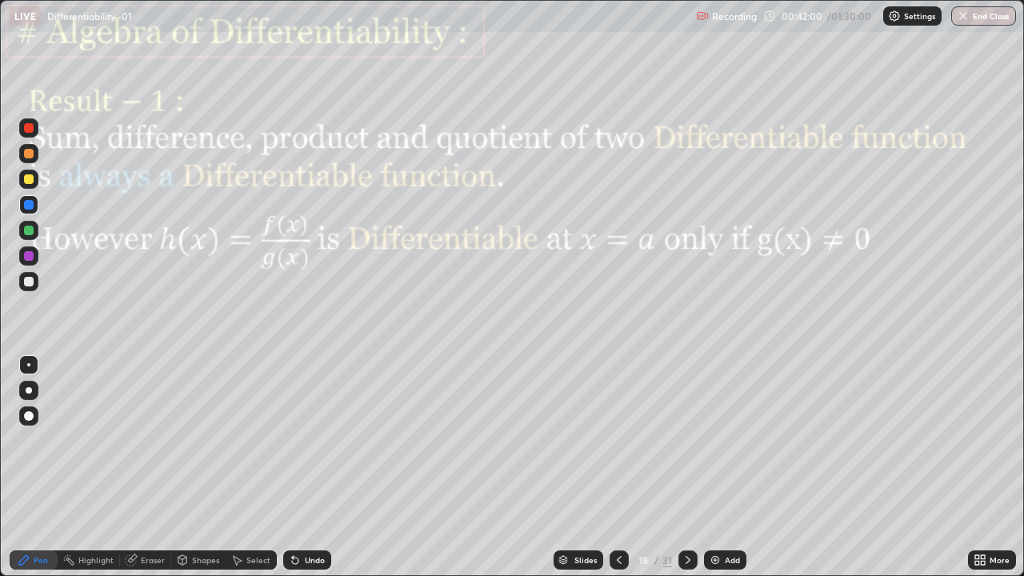
click at [688, 474] on icon at bounding box center [688, 560] width 13 height 13
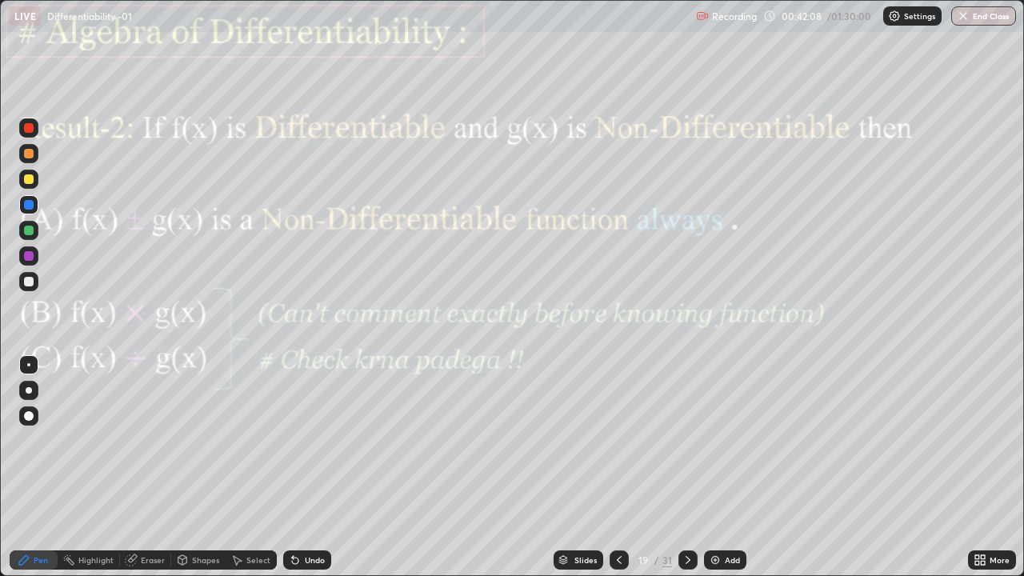
click at [693, 474] on div at bounding box center [687, 559] width 19 height 19
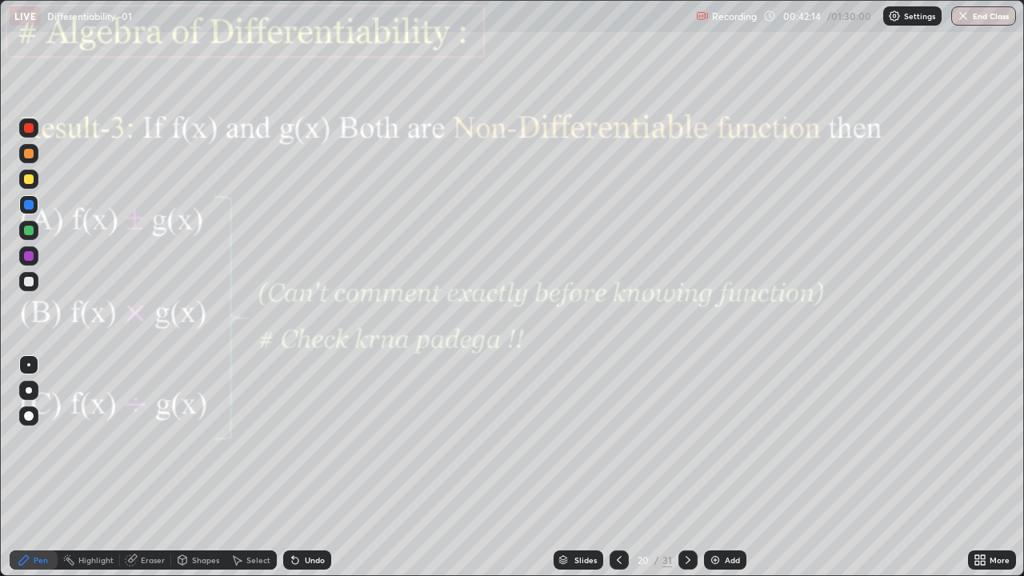
click at [686, 474] on icon at bounding box center [688, 560] width 13 height 13
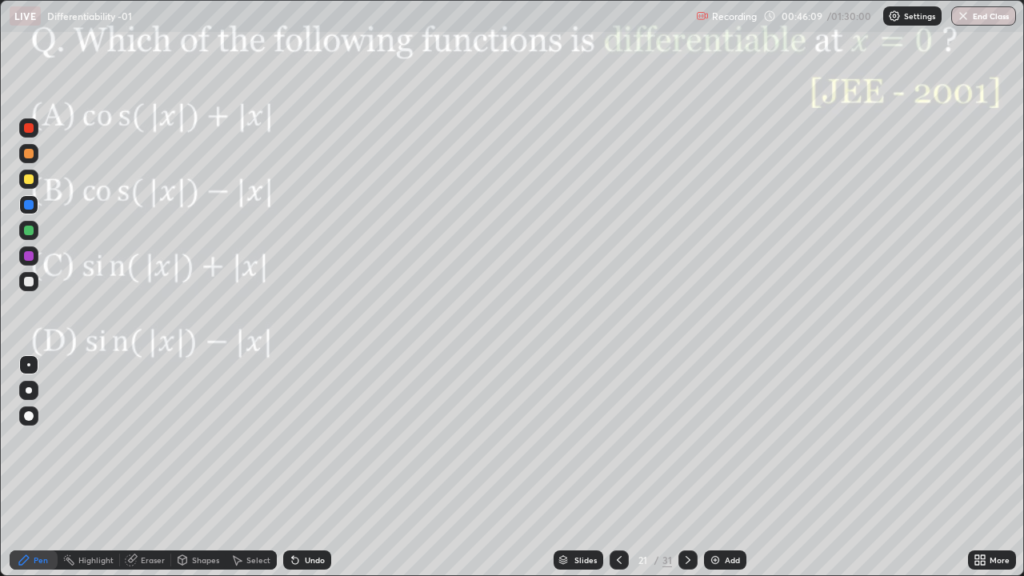
click at [28, 259] on div at bounding box center [29, 256] width 10 height 10
click at [306, 474] on div "Undo" at bounding box center [315, 560] width 20 height 8
click at [34, 160] on div at bounding box center [28, 153] width 19 height 19
click at [30, 256] on div at bounding box center [29, 256] width 10 height 10
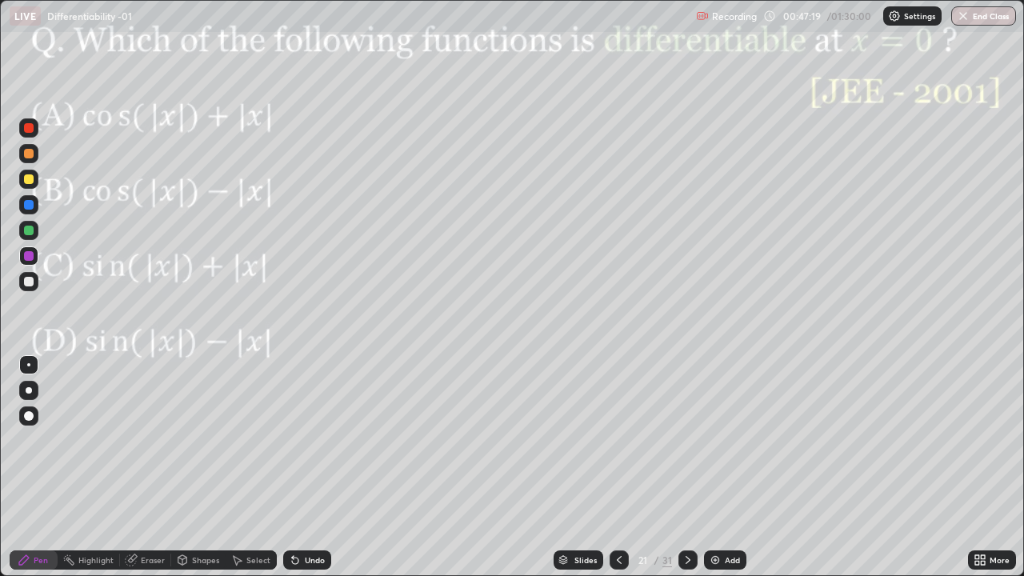
click at [29, 154] on div at bounding box center [29, 154] width 10 height 10
click at [25, 232] on div at bounding box center [29, 231] width 10 height 10
click at [725, 474] on div "Add" at bounding box center [732, 560] width 15 height 8
click at [31, 474] on div "Pen" at bounding box center [34, 559] width 48 height 19
click at [617, 474] on icon at bounding box center [618, 560] width 13 height 13
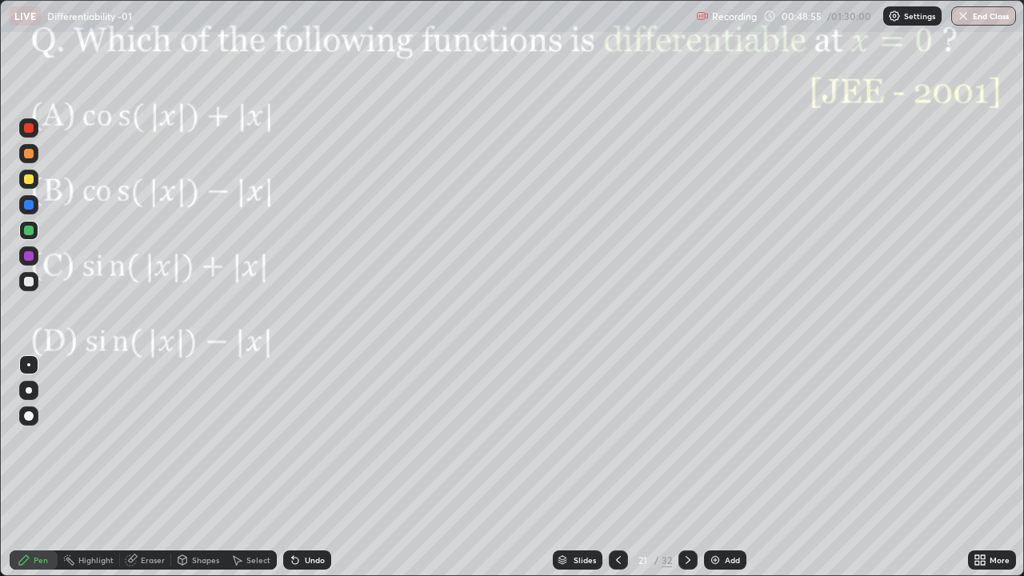
click at [685, 474] on icon at bounding box center [688, 560] width 13 height 13
click at [33, 203] on div at bounding box center [29, 205] width 10 height 10
click at [34, 259] on div at bounding box center [28, 255] width 19 height 19
click at [256, 474] on div "Select" at bounding box center [258, 560] width 24 height 8
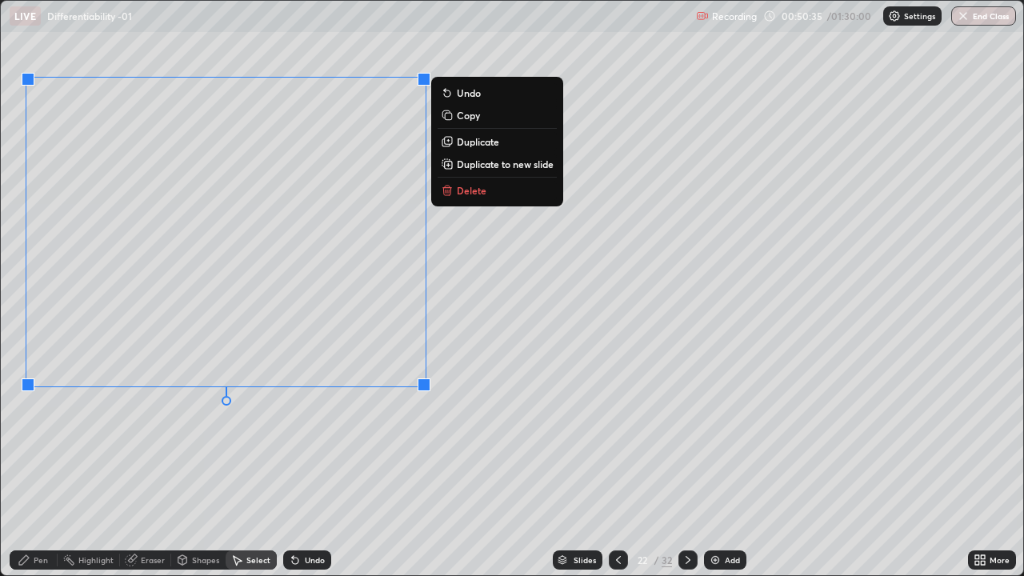
click at [330, 465] on div "0 ° Undo Copy Duplicate Duplicate to new slide Delete" at bounding box center [512, 288] width 1022 height 574
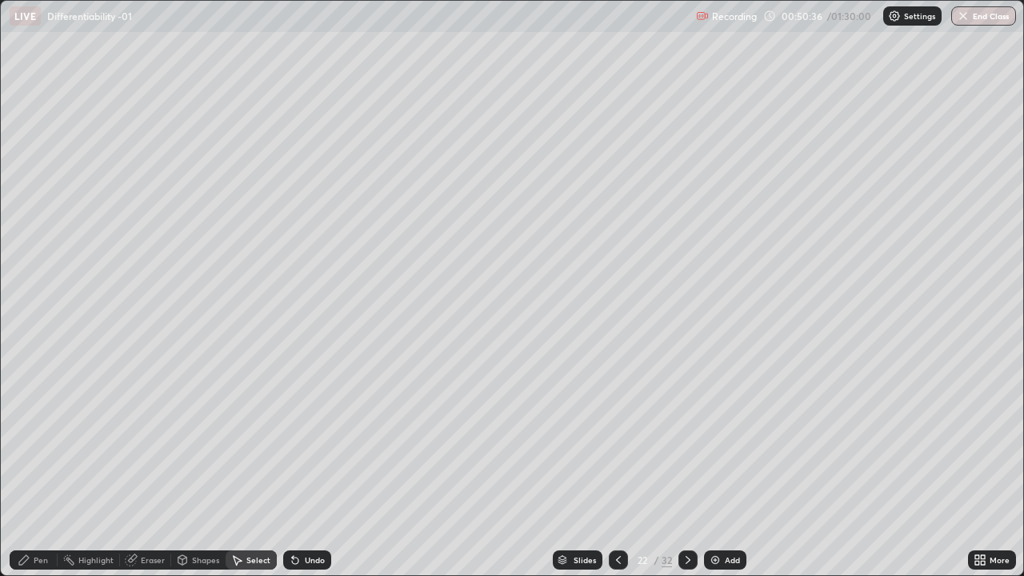
click at [202, 474] on div "Shapes" at bounding box center [205, 560] width 27 height 8
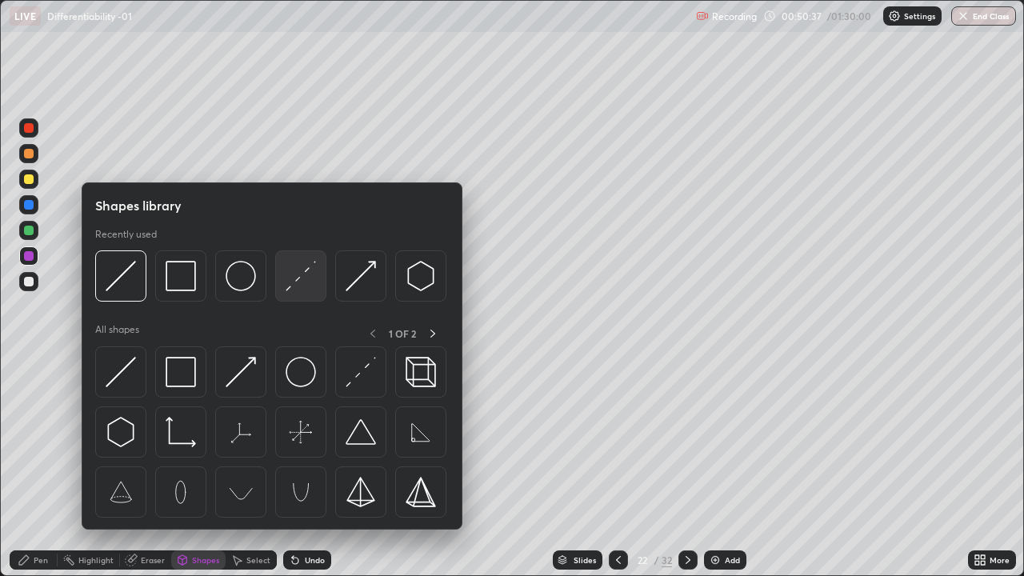
click at [287, 286] on img at bounding box center [301, 276] width 30 height 30
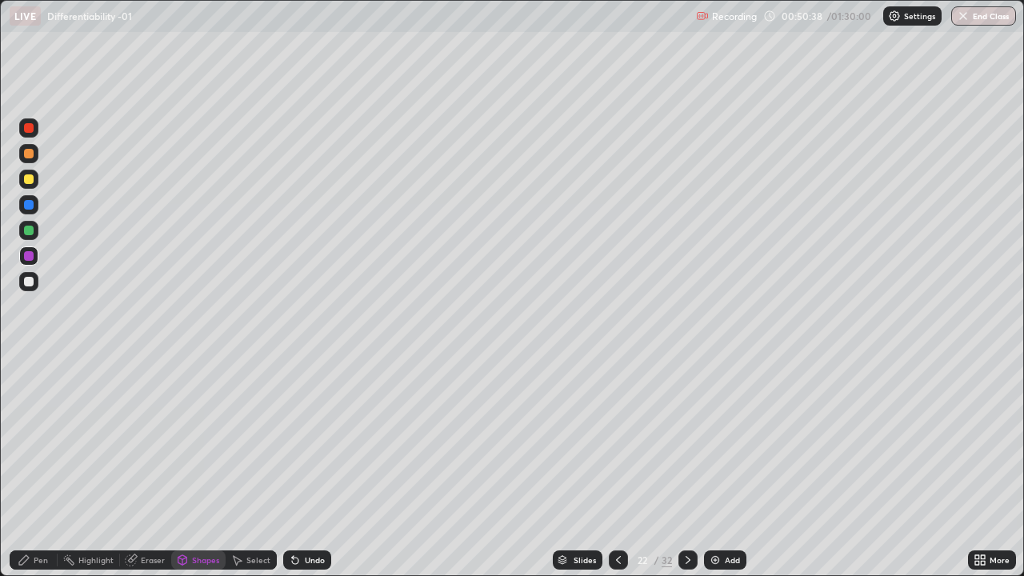
click at [34, 281] on div at bounding box center [28, 281] width 19 height 19
click at [38, 474] on div "Pen" at bounding box center [41, 560] width 14 height 8
click at [29, 206] on div at bounding box center [29, 205] width 10 height 10
click at [31, 234] on div at bounding box center [29, 231] width 10 height 10
click at [36, 205] on div at bounding box center [28, 204] width 19 height 19
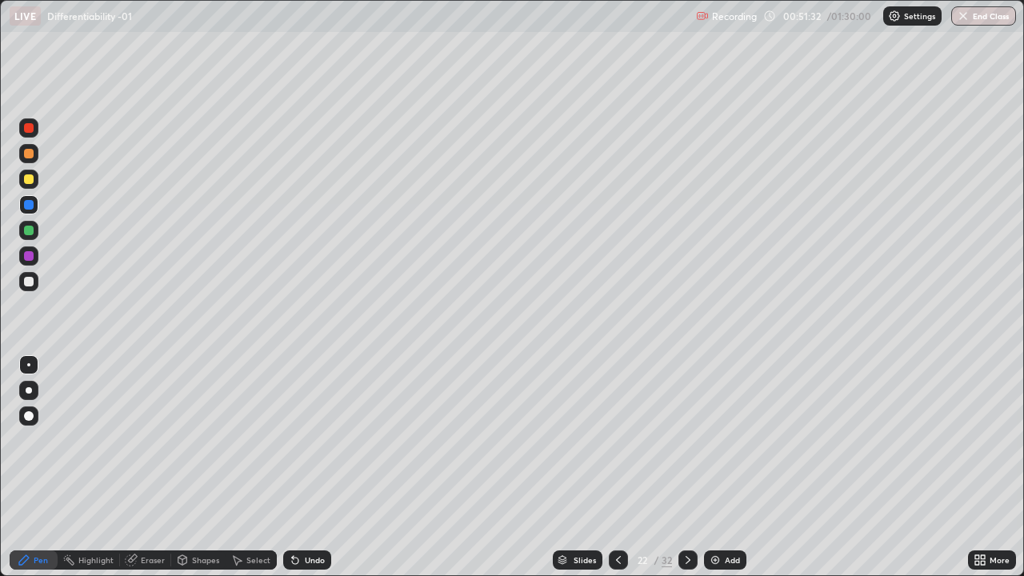
click at [30, 256] on div at bounding box center [29, 256] width 10 height 10
click at [617, 474] on icon at bounding box center [618, 560] width 13 height 13
click at [686, 474] on icon at bounding box center [688, 560] width 13 height 13
click at [689, 474] on icon at bounding box center [688, 560] width 13 height 13
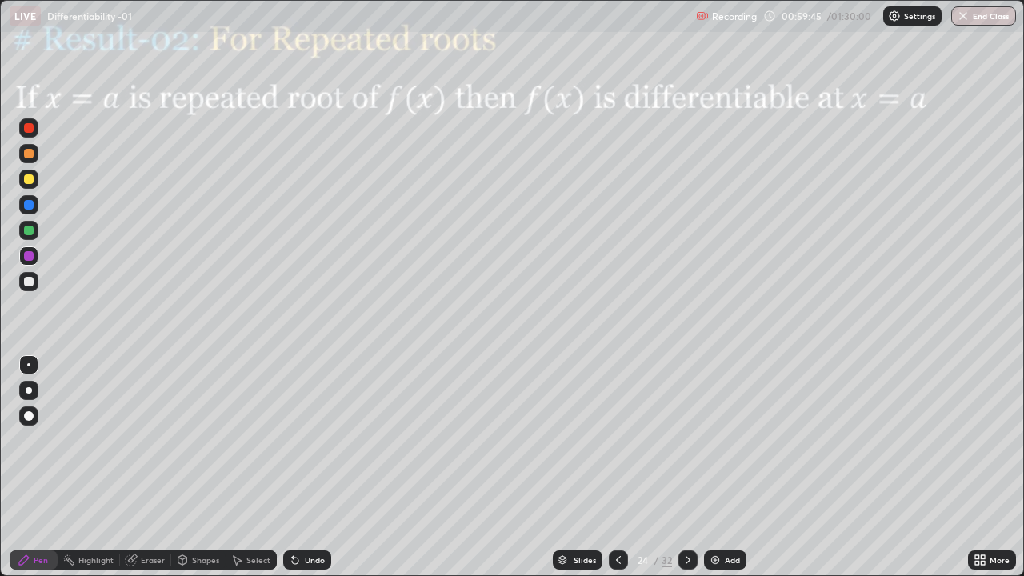
click at [186, 474] on icon at bounding box center [182, 560] width 13 height 13
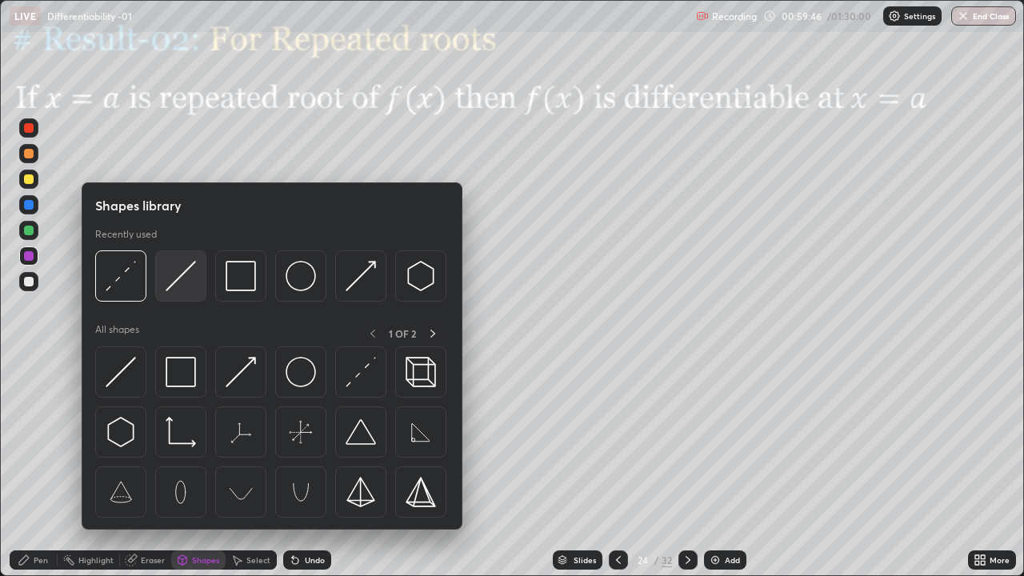
click at [184, 281] on img at bounding box center [181, 276] width 30 height 30
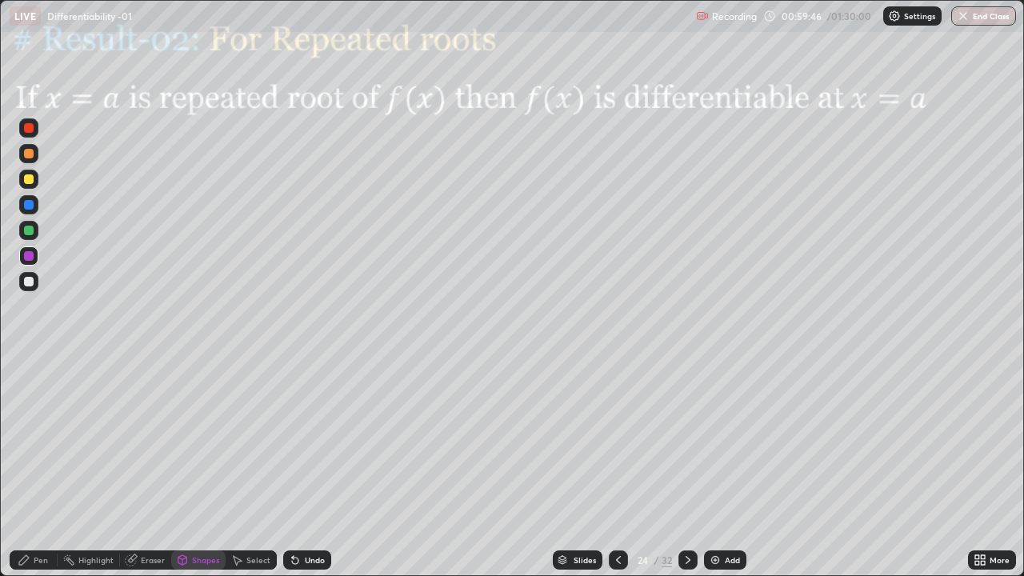
click at [38, 260] on div at bounding box center [28, 255] width 19 height 19
click at [35, 474] on div "Pen" at bounding box center [41, 560] width 14 height 8
click at [32, 234] on div at bounding box center [29, 231] width 10 height 10
click at [199, 474] on div "Shapes" at bounding box center [205, 560] width 27 height 8
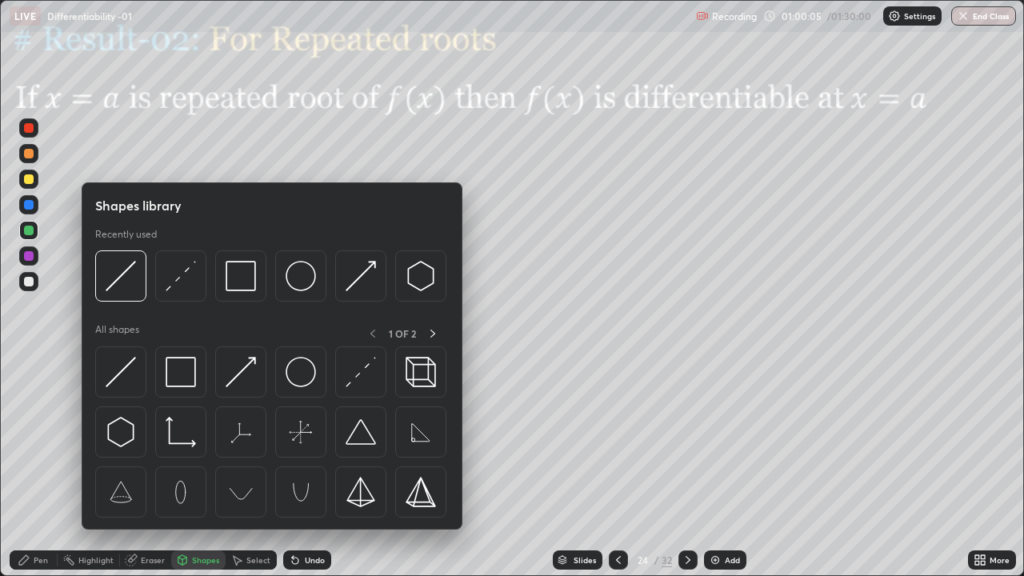
click at [123, 289] on img at bounding box center [121, 276] width 30 height 30
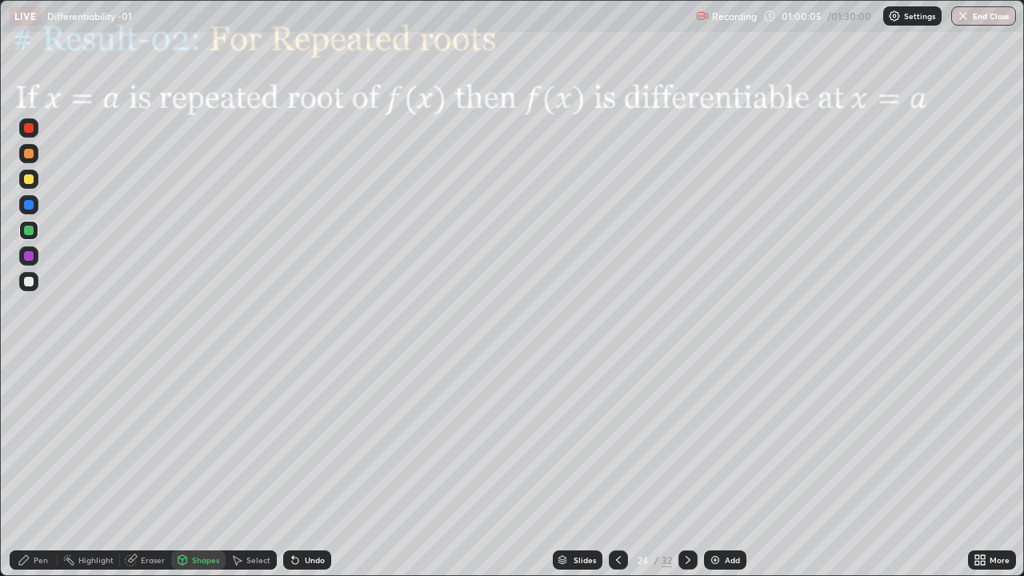
click at [28, 259] on div at bounding box center [29, 256] width 10 height 10
click at [198, 474] on div "Shapes" at bounding box center [198, 559] width 54 height 19
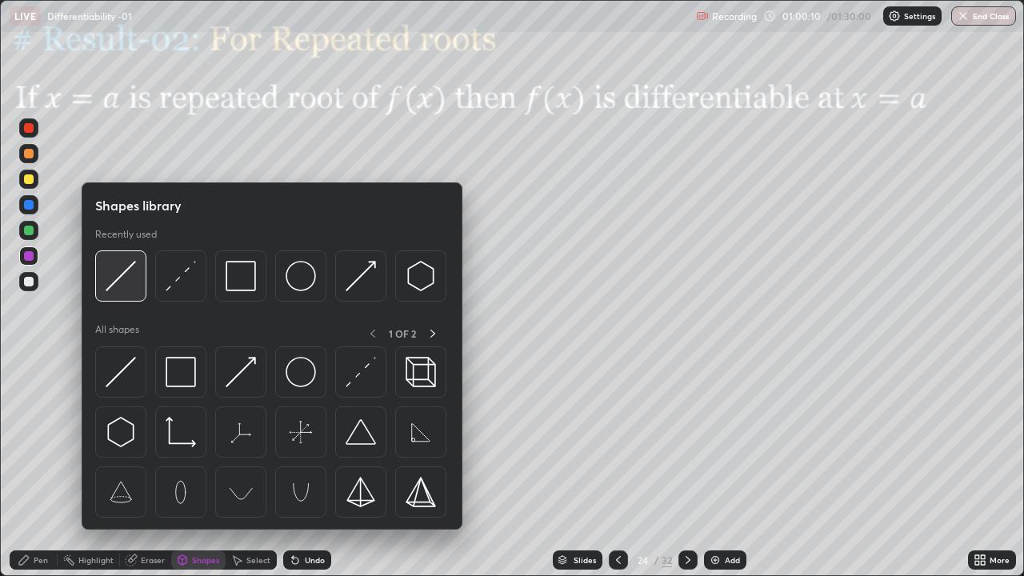
click at [129, 278] on img at bounding box center [121, 276] width 30 height 30
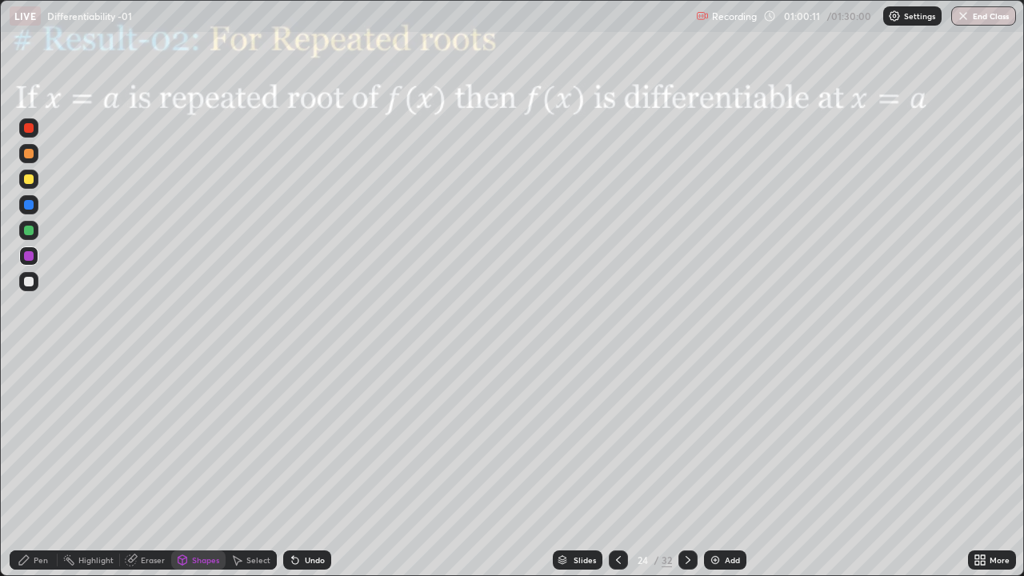
click at [33, 474] on div "Pen" at bounding box center [34, 559] width 48 height 19
click at [30, 230] on div at bounding box center [29, 231] width 10 height 10
click at [691, 474] on div at bounding box center [687, 559] width 19 height 19
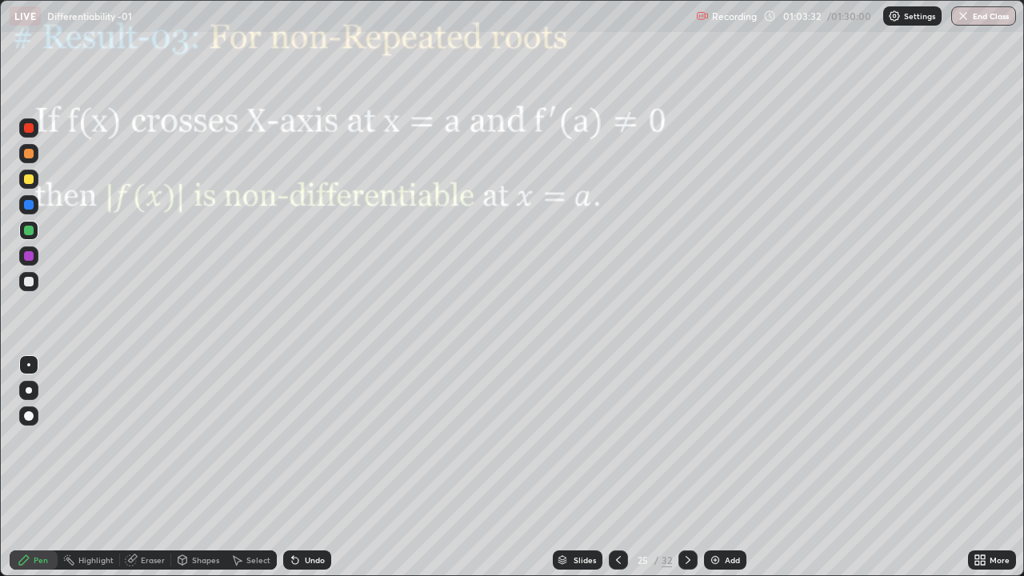
click at [42, 474] on div "Pen" at bounding box center [34, 559] width 48 height 19
click at [30, 258] on div at bounding box center [29, 256] width 10 height 10
click at [310, 474] on div "Undo" at bounding box center [307, 559] width 48 height 19
click at [308, 474] on div "Undo" at bounding box center [307, 559] width 48 height 19
click at [300, 474] on div "Undo" at bounding box center [307, 559] width 48 height 19
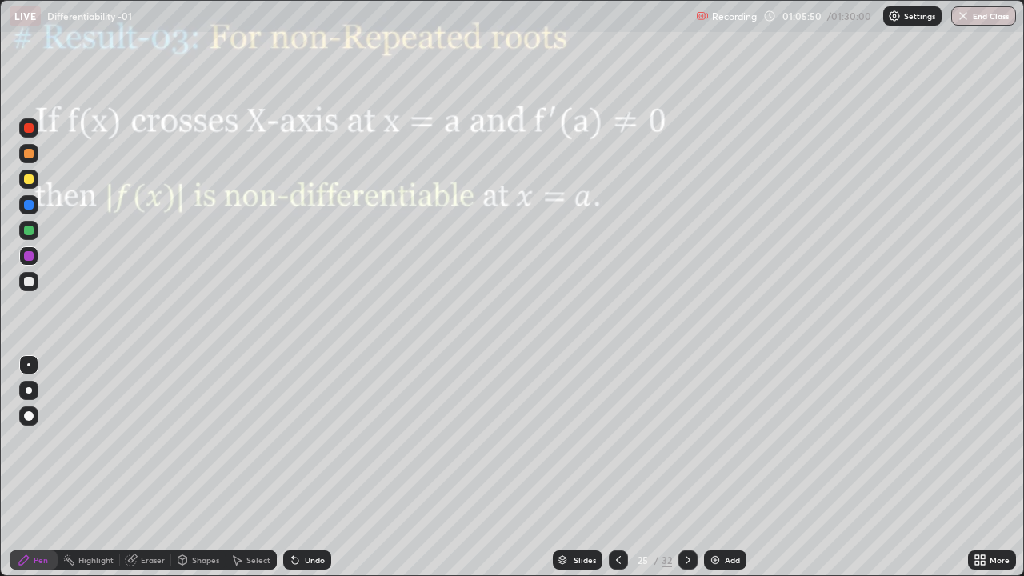
click at [686, 474] on icon at bounding box center [688, 560] width 13 height 13
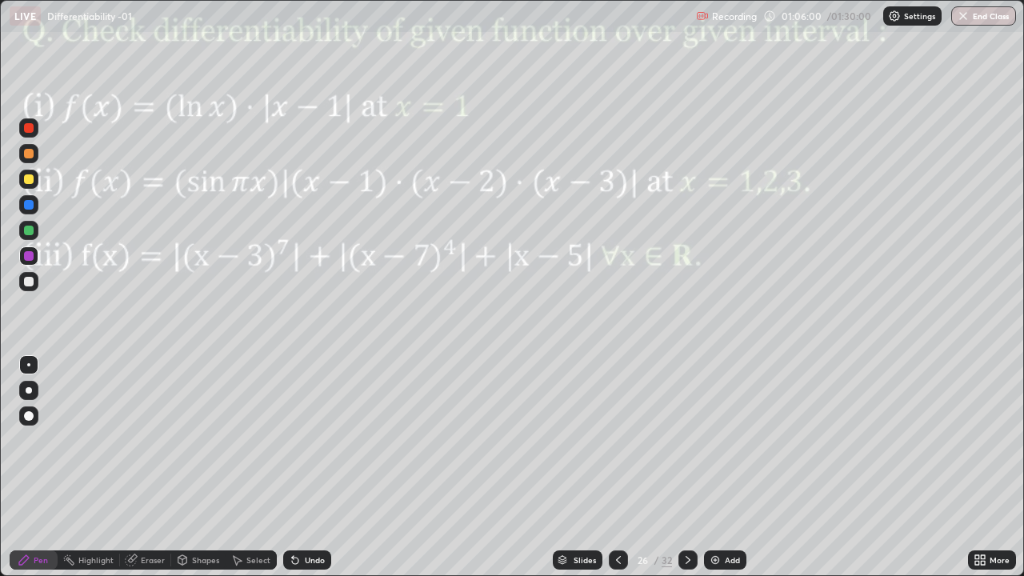
click at [623, 474] on div at bounding box center [618, 559] width 19 height 19
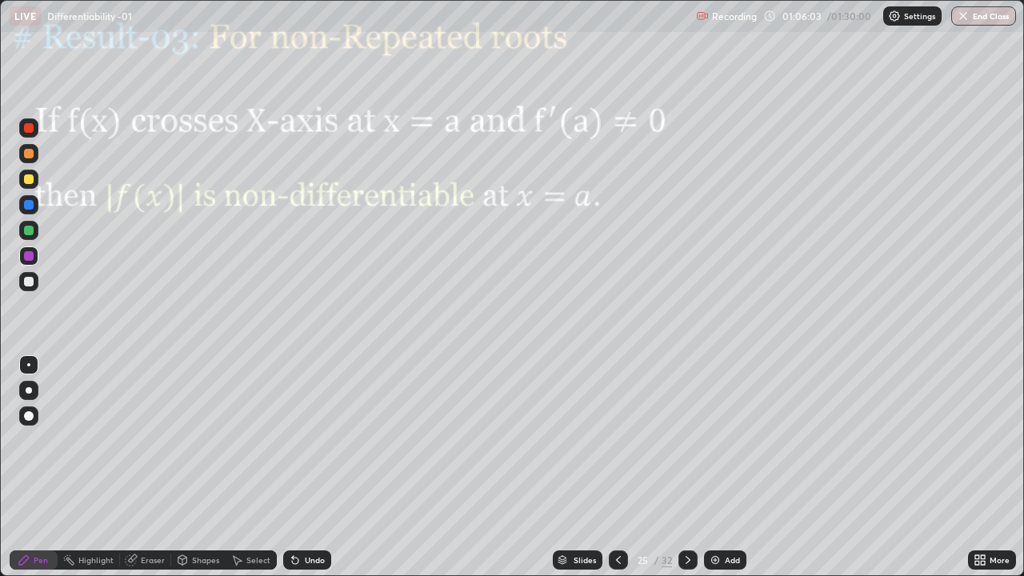
click at [27, 231] on div at bounding box center [29, 231] width 10 height 10
click at [32, 256] on div at bounding box center [29, 256] width 10 height 10
click at [28, 233] on div at bounding box center [29, 231] width 10 height 10
click at [37, 254] on div at bounding box center [28, 255] width 19 height 19
click at [150, 474] on div "Eraser" at bounding box center [153, 560] width 24 height 8
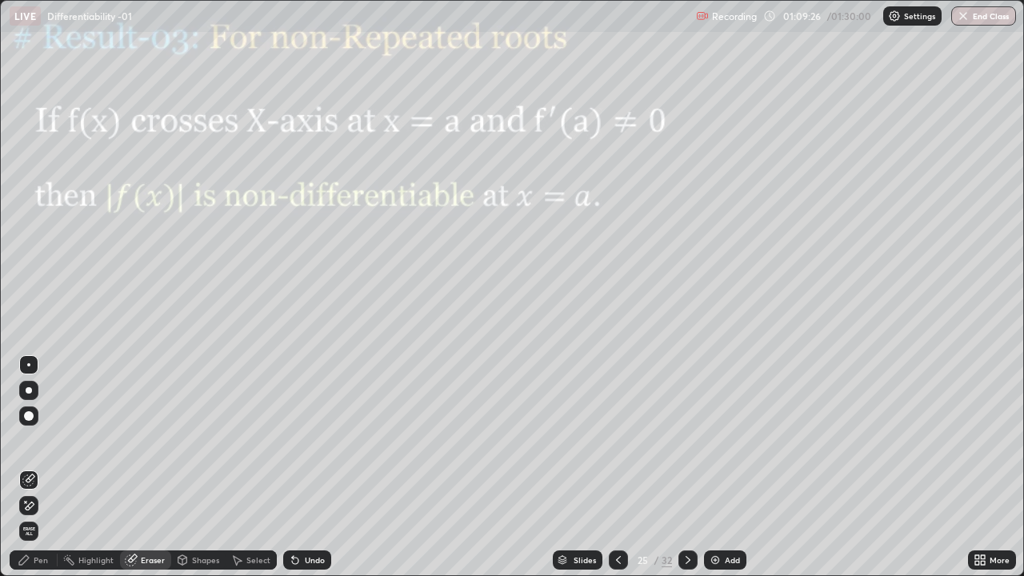
click at [692, 474] on icon at bounding box center [688, 560] width 13 height 13
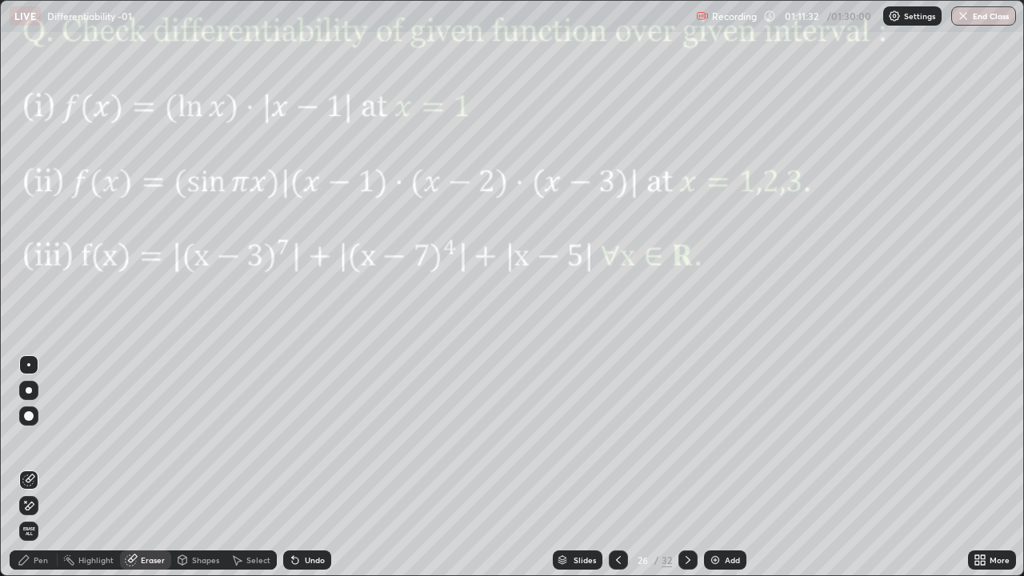
click at [31, 474] on div "Pen" at bounding box center [34, 559] width 48 height 19
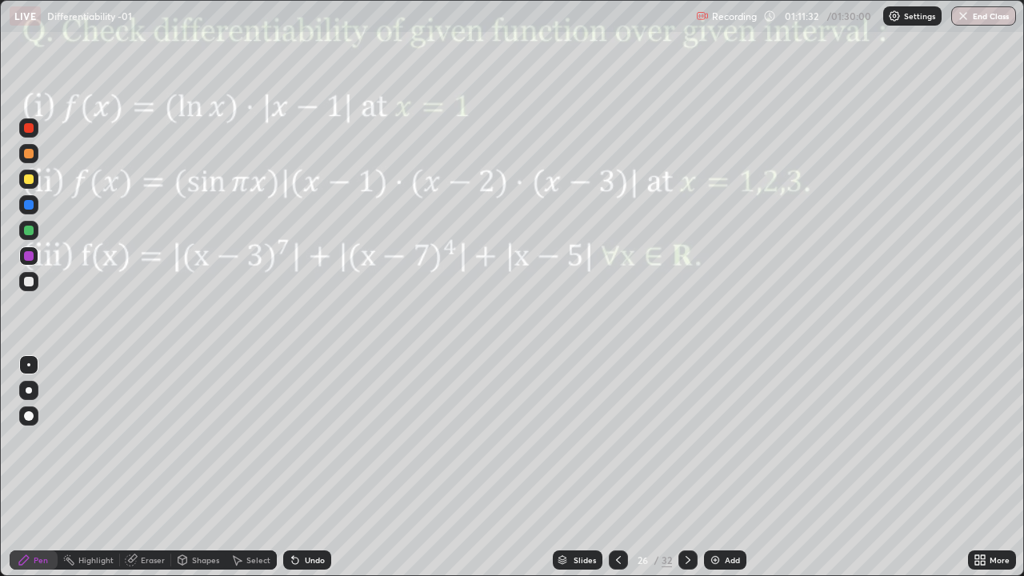
click at [29, 257] on div at bounding box center [29, 256] width 10 height 10
click at [27, 236] on div at bounding box center [28, 230] width 19 height 19
click at [685, 474] on icon at bounding box center [688, 560] width 13 height 13
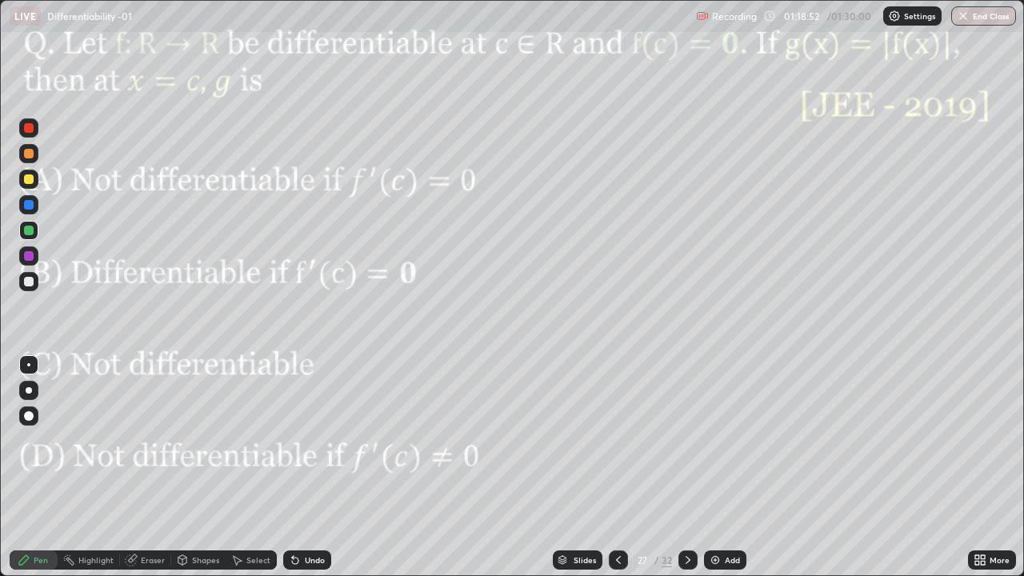
click at [30, 259] on div at bounding box center [29, 256] width 10 height 10
click at [688, 474] on icon at bounding box center [688, 560] width 13 height 13
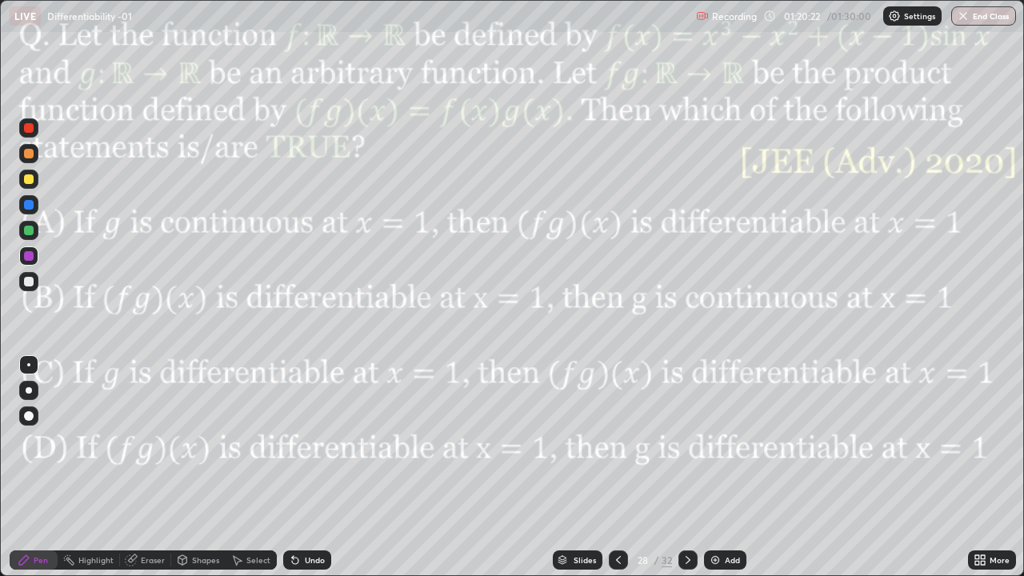
click at [690, 474] on div at bounding box center [687, 559] width 19 height 19
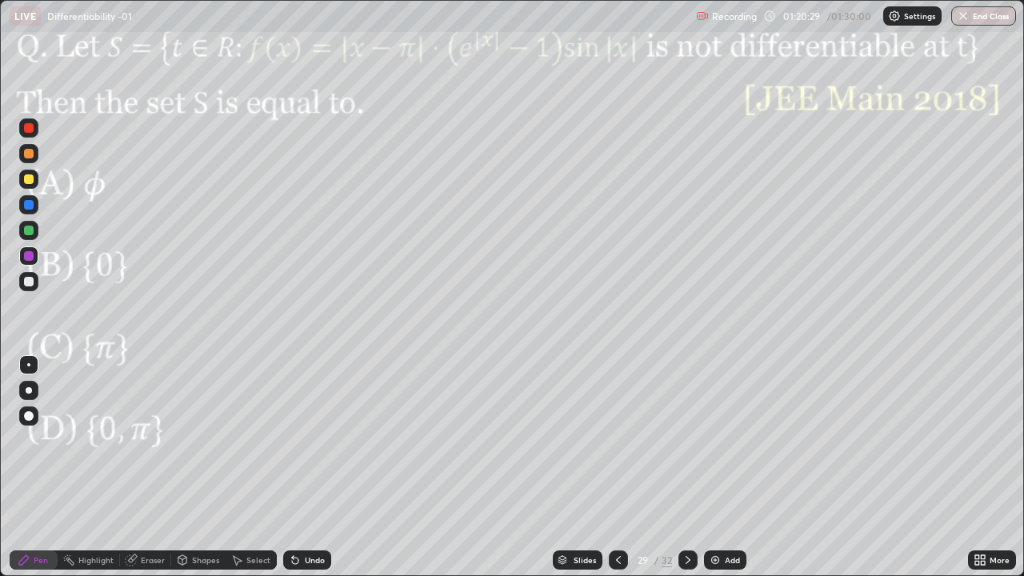
click at [687, 474] on icon at bounding box center [688, 560] width 13 height 13
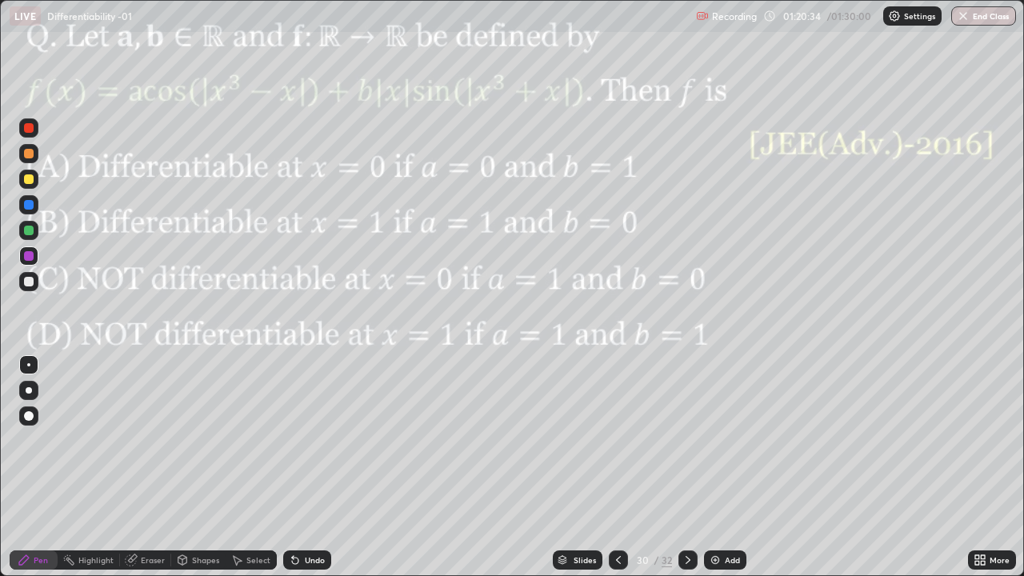
click at [686, 474] on icon at bounding box center [688, 560] width 13 height 13
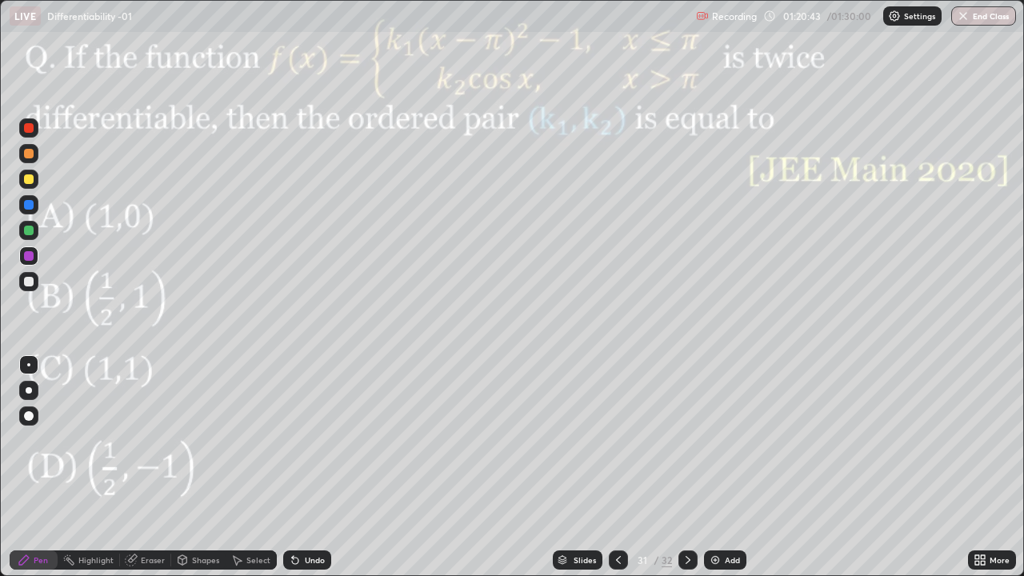
click at [617, 474] on icon at bounding box center [618, 560] width 13 height 13
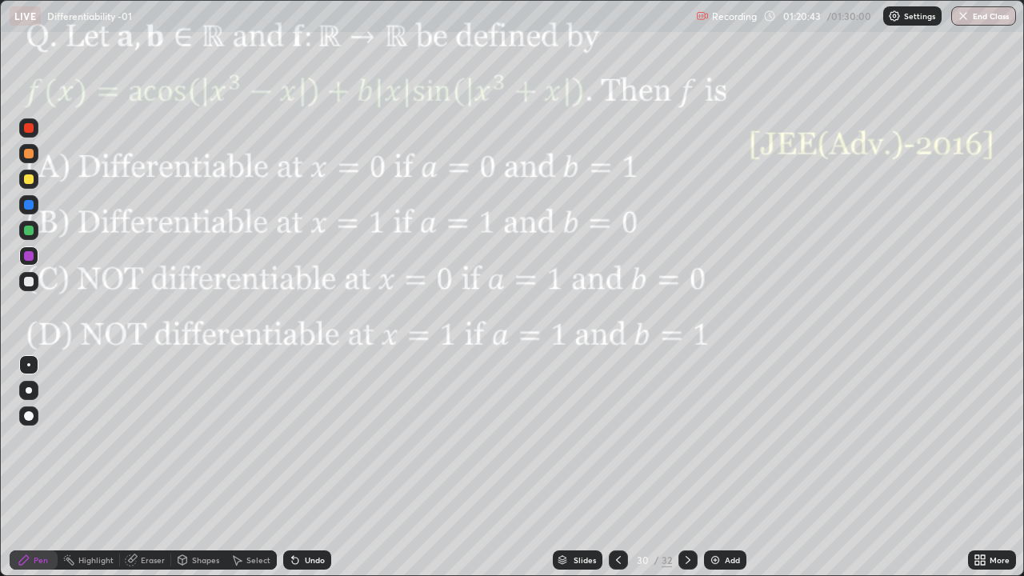
click at [617, 474] on icon at bounding box center [618, 560] width 13 height 13
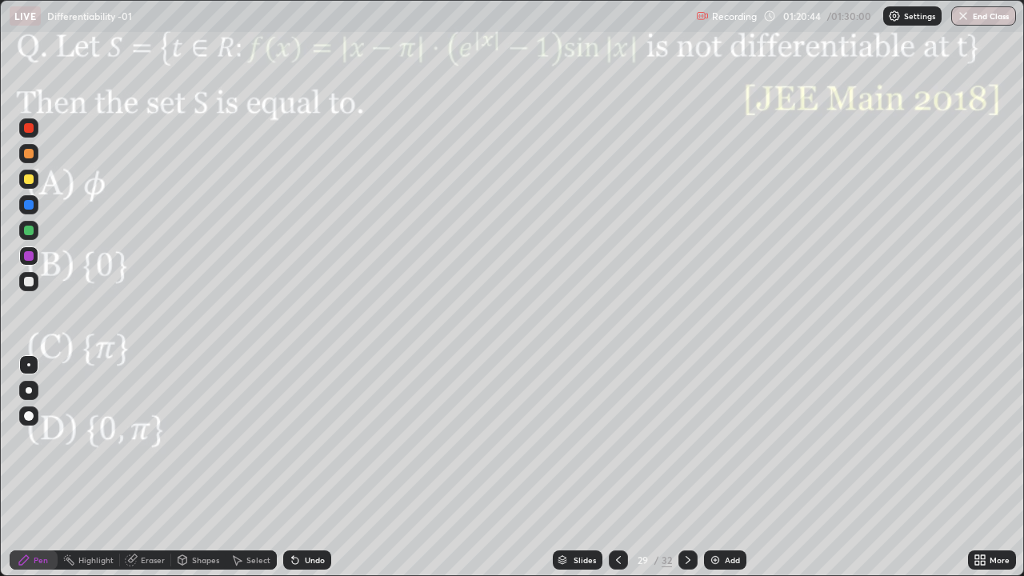
click at [619, 474] on div at bounding box center [618, 559] width 19 height 19
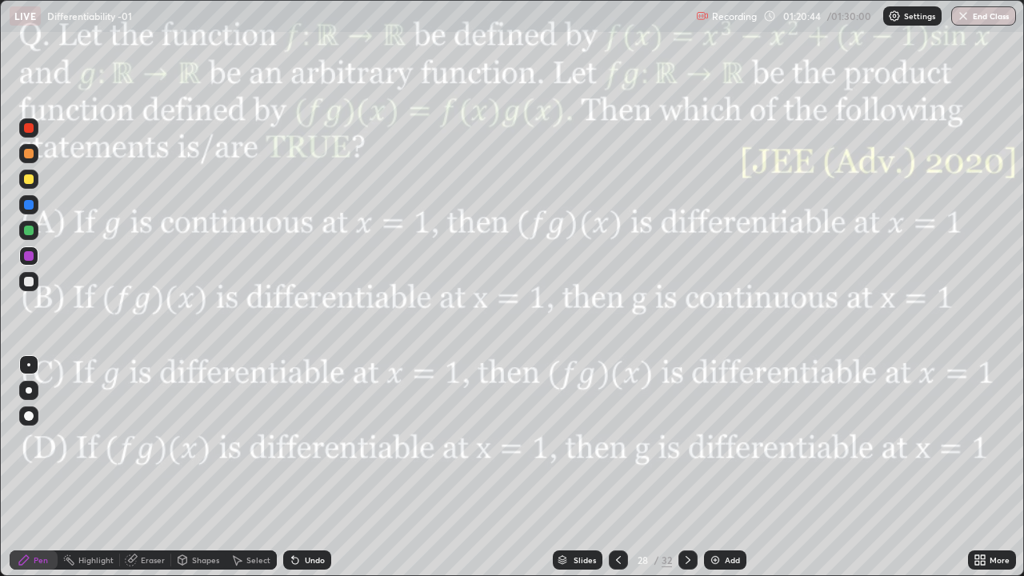
click at [622, 474] on div at bounding box center [618, 559] width 19 height 19
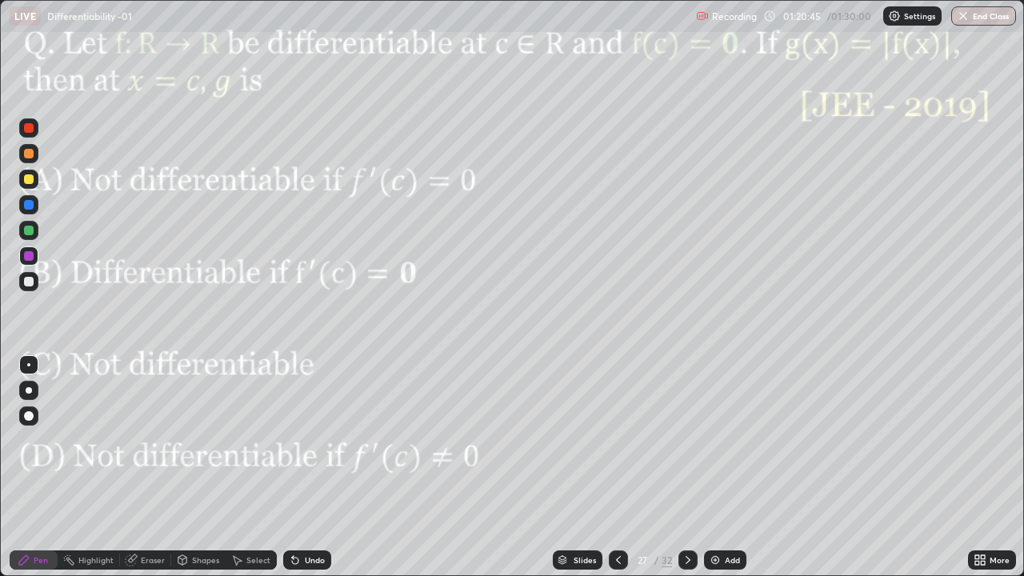
click at [686, 474] on icon at bounding box center [688, 560] width 13 height 13
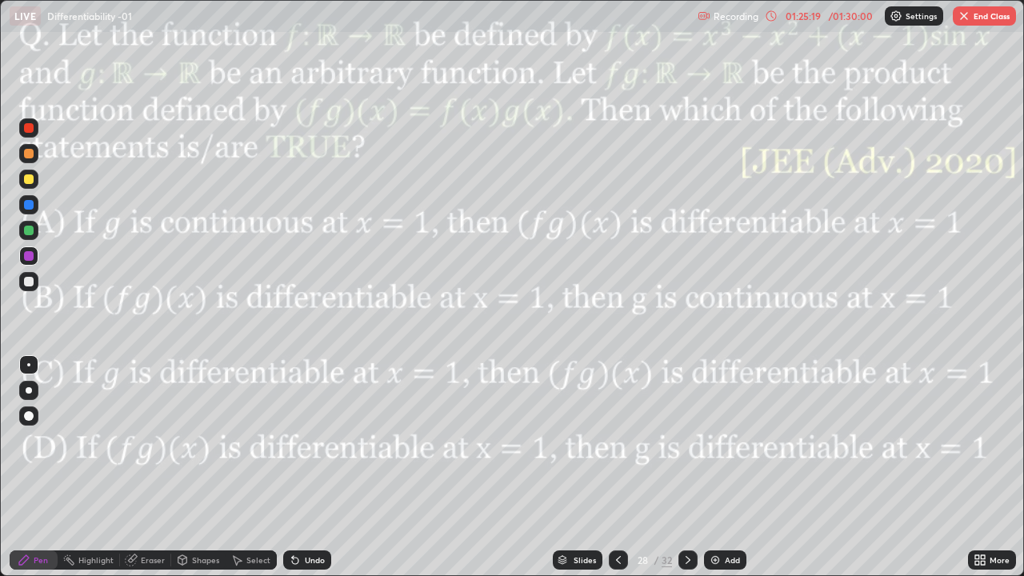
click at [40, 474] on div "Pen" at bounding box center [41, 560] width 14 height 8
click at [27, 229] on div at bounding box center [29, 231] width 10 height 10
click at [686, 474] on icon at bounding box center [688, 560] width 13 height 13
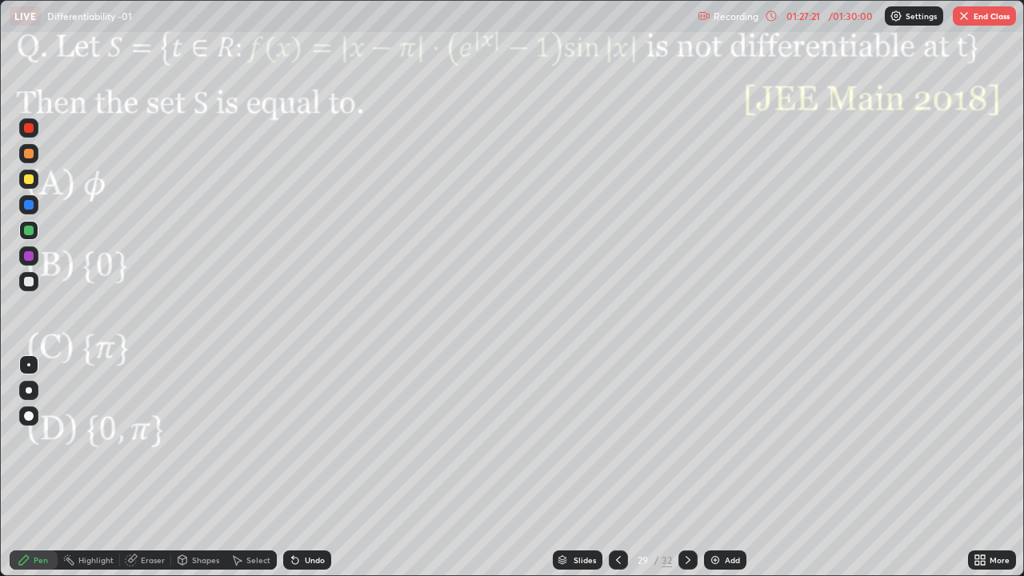
click at [1023, 474] on div "Setting up your live class" at bounding box center [512, 288] width 1024 height 576
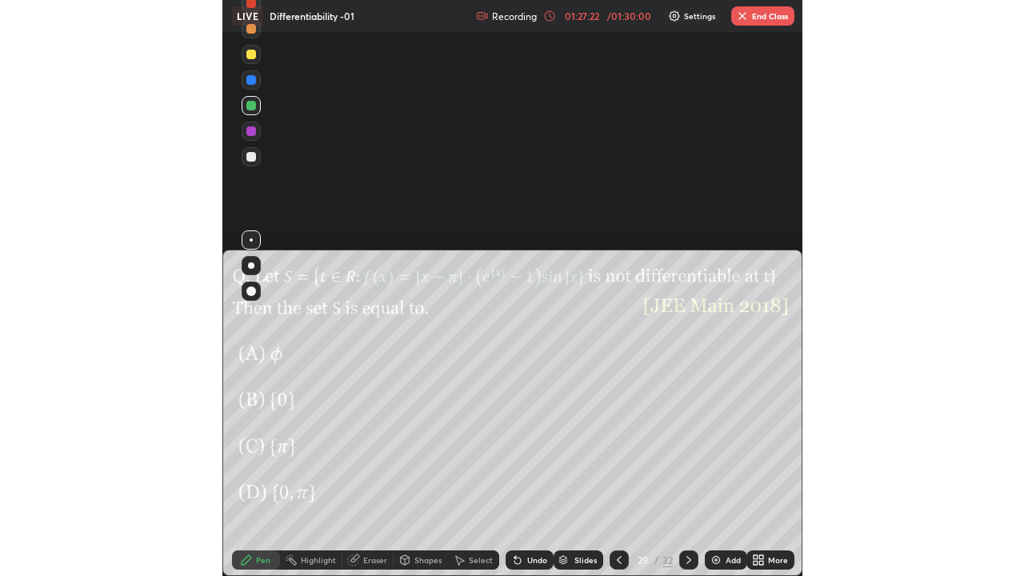
scroll to position [79425, 79421]
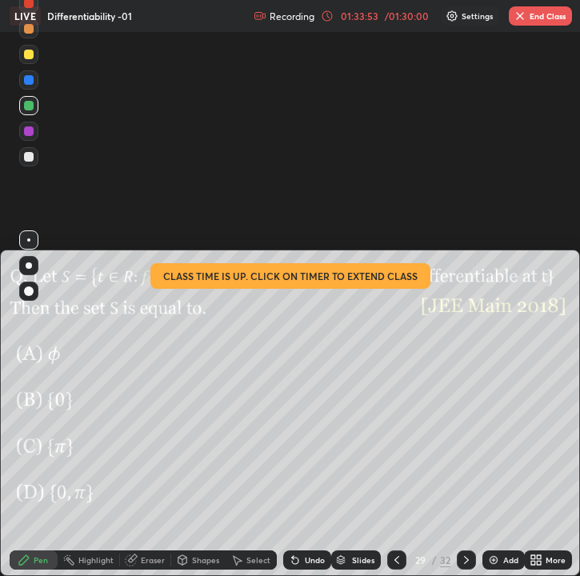
click at [543, 19] on button "End Class" at bounding box center [540, 15] width 63 height 19
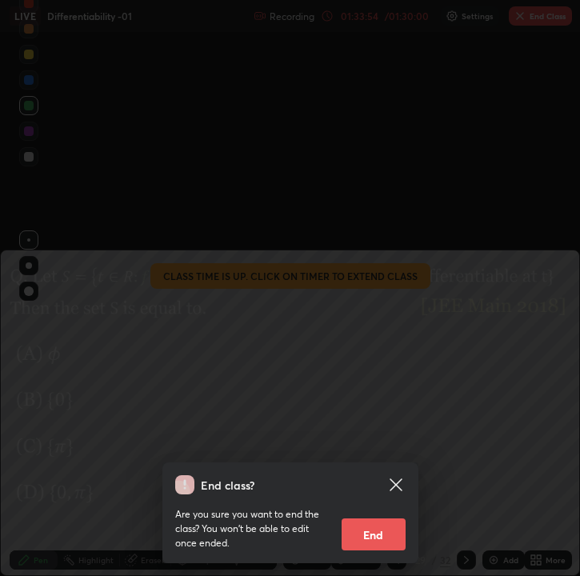
click at [372, 474] on button "End" at bounding box center [374, 534] width 64 height 32
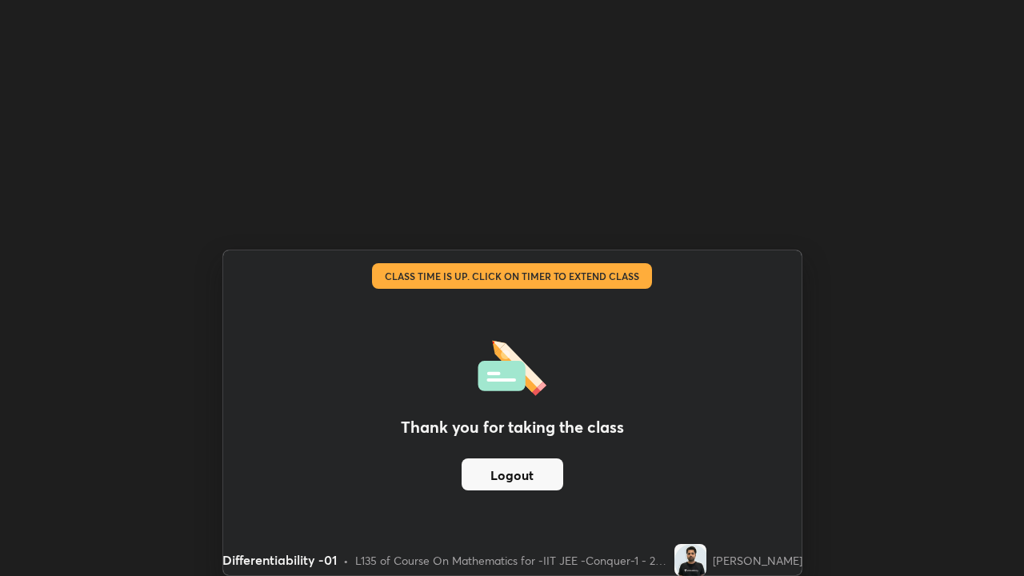
scroll to position [576, 1024]
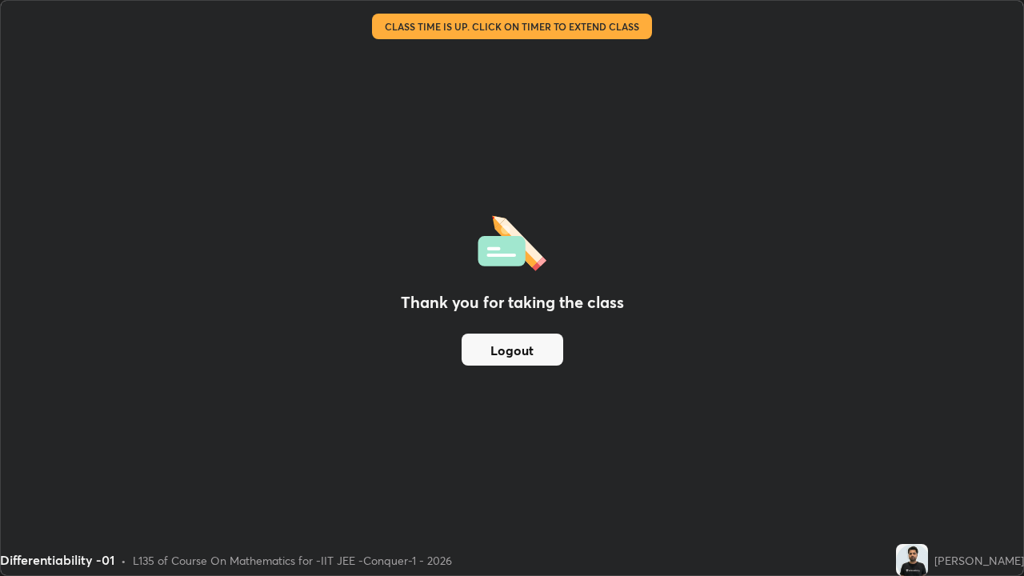
click at [531, 353] on button "Logout" at bounding box center [513, 350] width 102 height 32
